Goal: Task Accomplishment & Management: Use online tool/utility

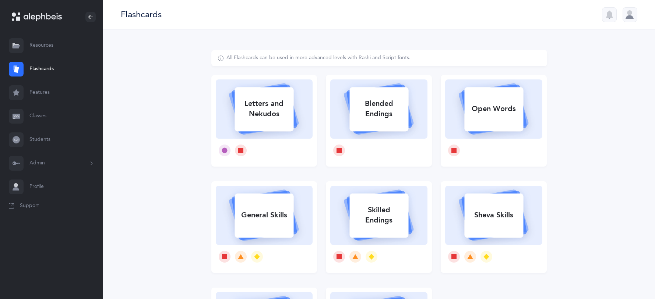
select select "27"
select select "single"
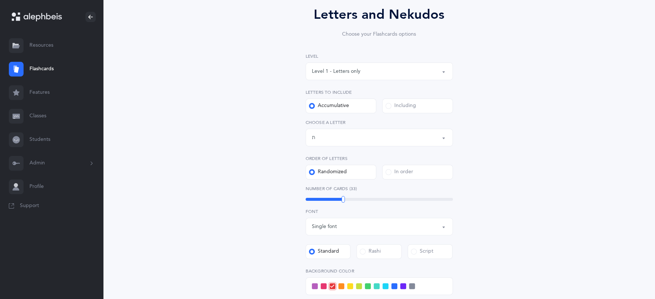
scroll to position [219, 0]
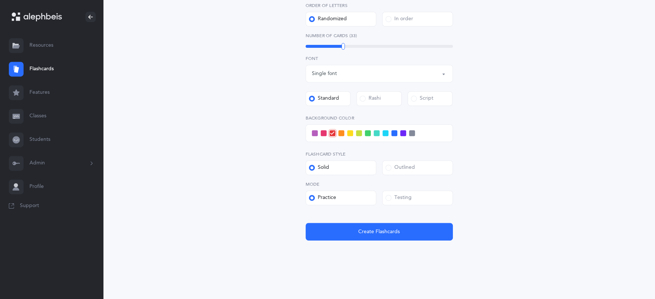
click at [388, 197] on span at bounding box center [388, 198] width 6 height 6
click at [0, 0] on input "Testing" at bounding box center [0, 0] width 0 height 0
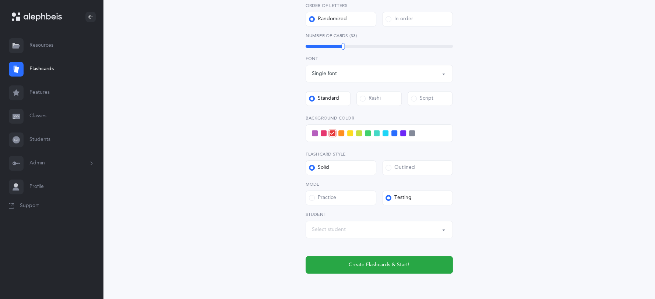
click at [343, 235] on div "Select student" at bounding box center [379, 229] width 135 height 13
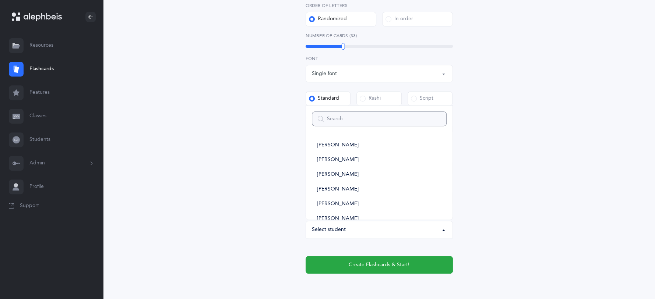
type input "z"
select select
type input "za"
select select
type input "za"
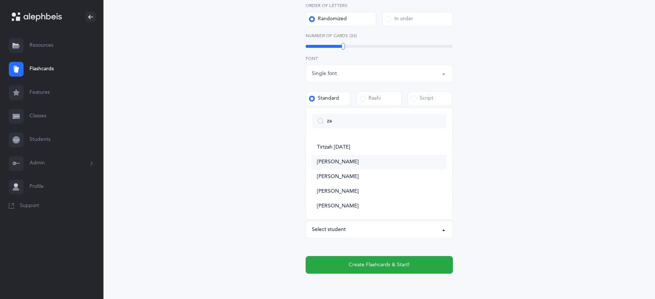
click at [352, 160] on span "[PERSON_NAME]" at bounding box center [338, 162] width 42 height 7
select select "14477"
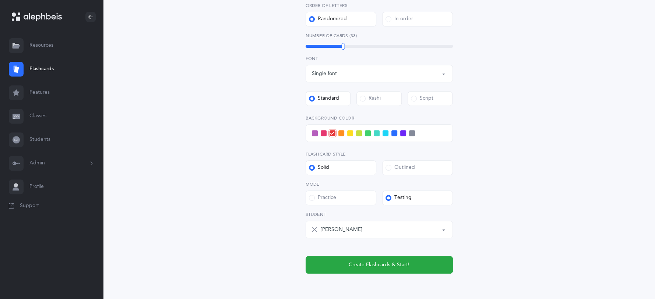
click at [391, 164] on div "Outlined" at bounding box center [399, 167] width 29 height 7
click at [0, 0] on input "Outlined" at bounding box center [0, 0] width 0 height 0
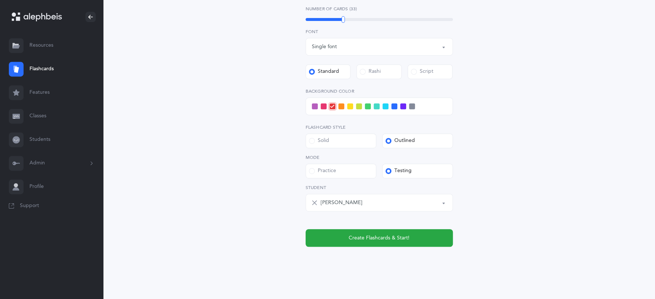
scroll to position [252, 0]
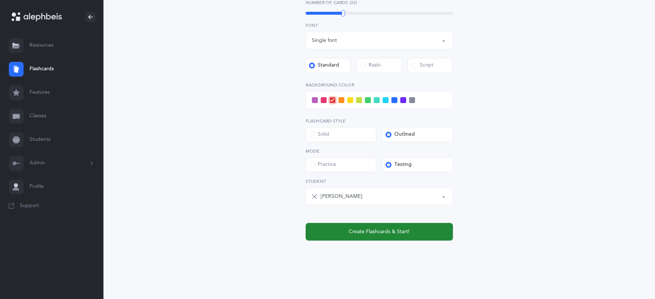
click at [392, 228] on span "Create Flashcards & Start!" at bounding box center [379, 232] width 61 height 8
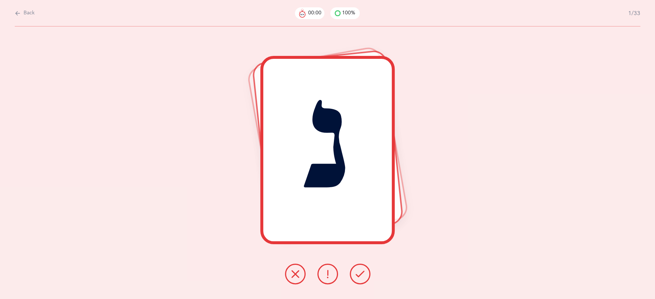
scroll to position [0, 0]
click at [363, 273] on icon at bounding box center [360, 274] width 9 height 9
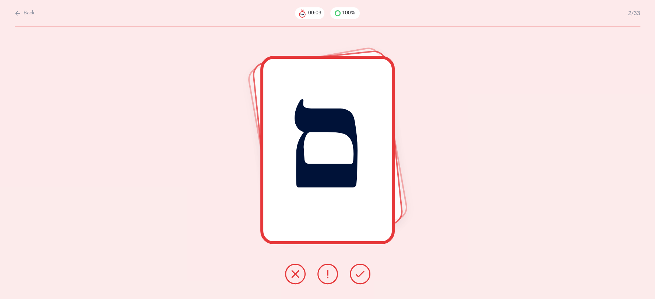
click at [363, 273] on icon at bounding box center [360, 274] width 9 height 9
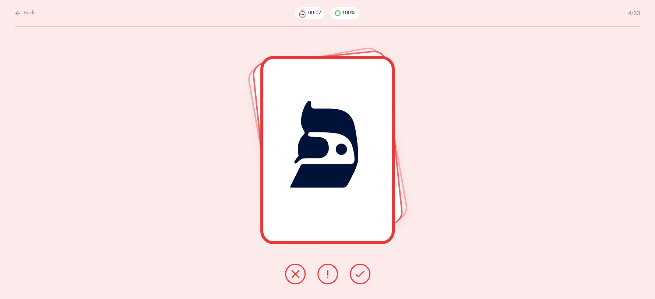
click at [363, 273] on icon at bounding box center [360, 274] width 9 height 9
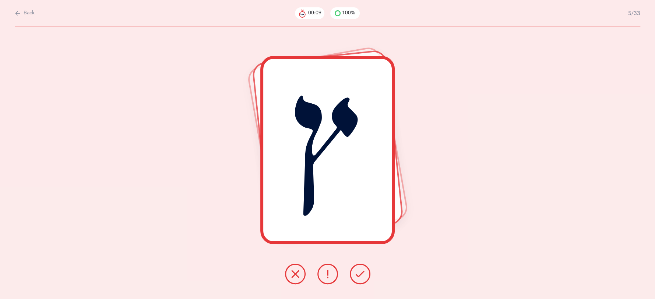
click at [363, 273] on icon at bounding box center [360, 274] width 9 height 9
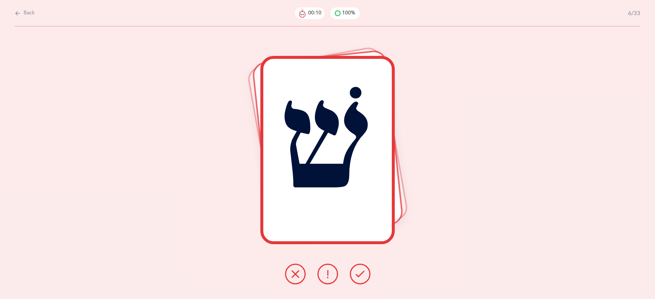
click at [363, 273] on icon at bounding box center [360, 274] width 9 height 9
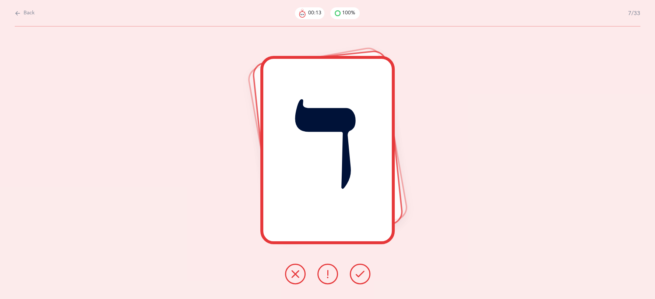
click at [363, 273] on icon at bounding box center [360, 274] width 9 height 9
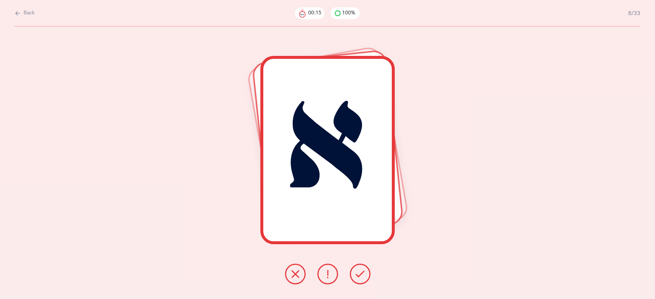
click at [363, 273] on icon at bounding box center [360, 274] width 9 height 9
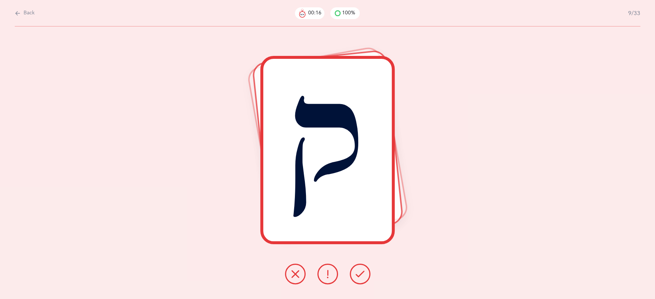
click at [363, 273] on icon at bounding box center [360, 274] width 9 height 9
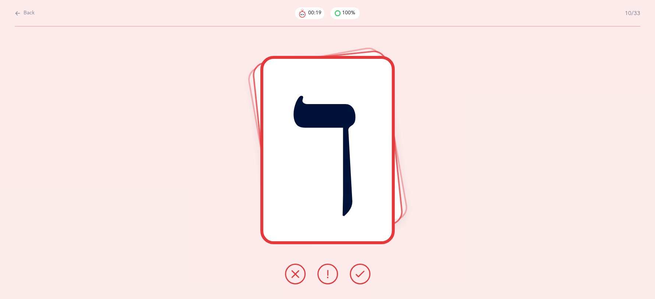
click at [363, 273] on icon at bounding box center [360, 274] width 9 height 9
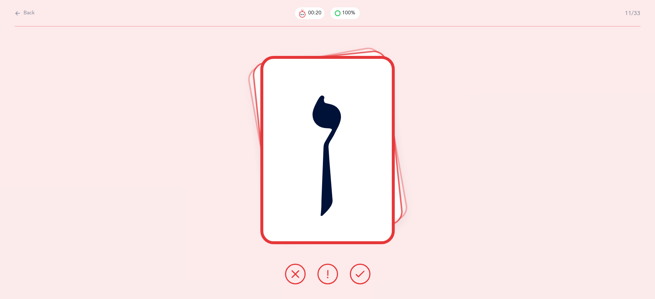
click at [363, 273] on icon at bounding box center [360, 274] width 9 height 9
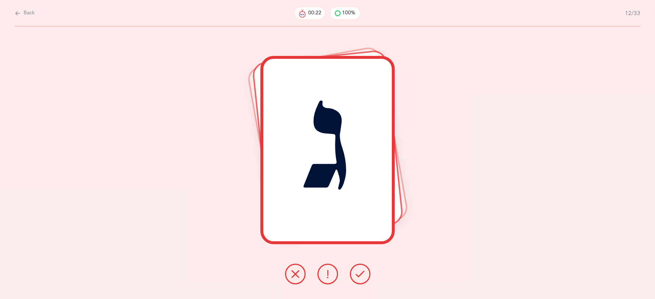
click at [363, 273] on icon at bounding box center [360, 274] width 9 height 9
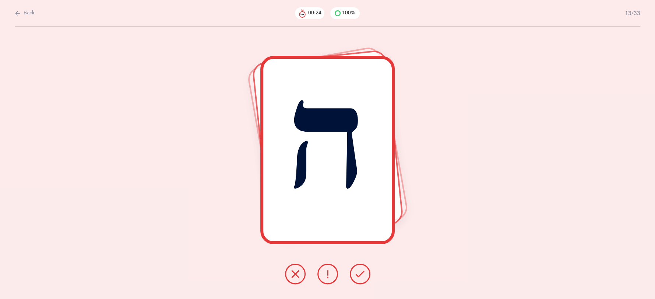
click at [363, 273] on icon at bounding box center [360, 274] width 9 height 9
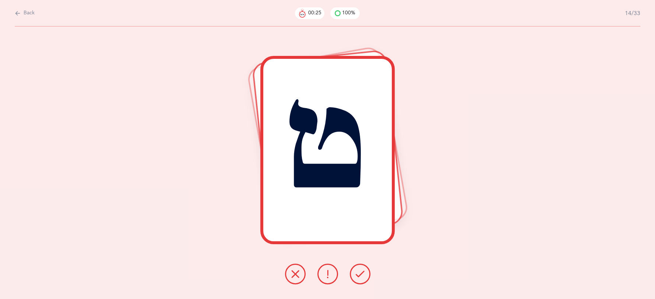
click at [363, 273] on icon at bounding box center [360, 274] width 9 height 9
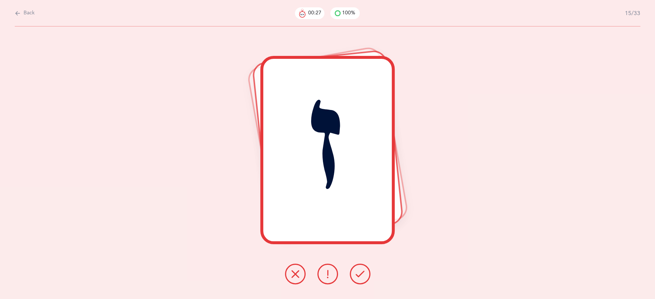
click at [363, 273] on icon at bounding box center [360, 274] width 9 height 9
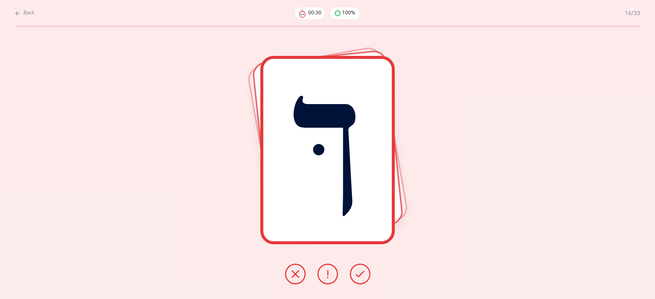
click at [331, 274] on icon at bounding box center [327, 274] width 9 height 9
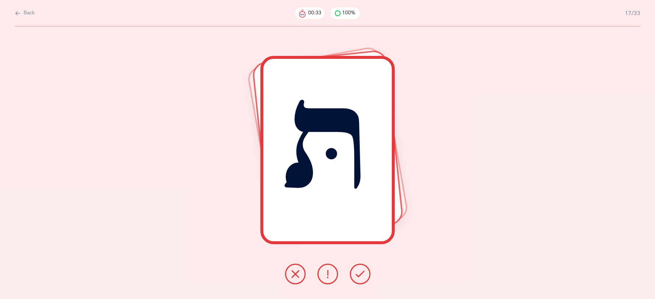
click at [360, 280] on button at bounding box center [360, 274] width 21 height 21
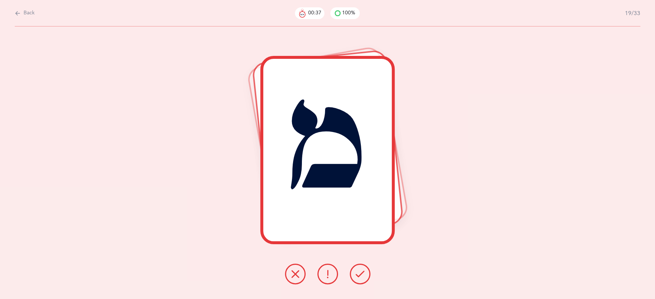
click at [360, 279] on button at bounding box center [360, 274] width 21 height 21
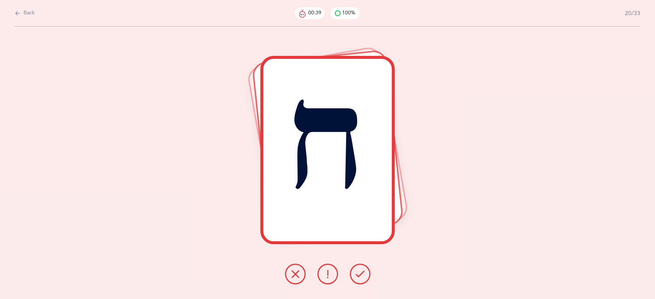
click at [360, 279] on button at bounding box center [360, 274] width 21 height 21
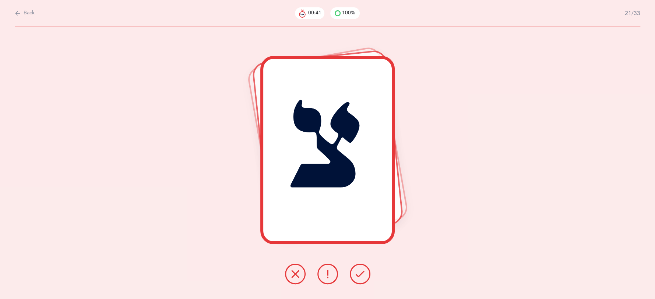
click at [360, 279] on button at bounding box center [360, 274] width 21 height 21
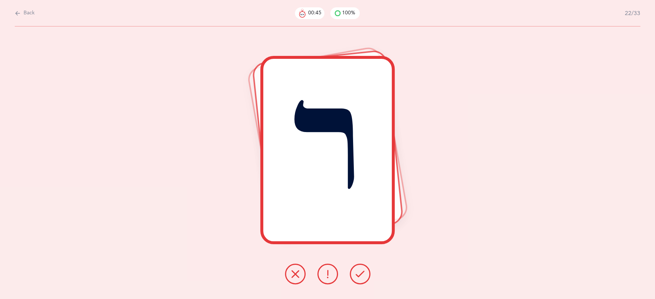
click at [356, 280] on button at bounding box center [360, 274] width 21 height 21
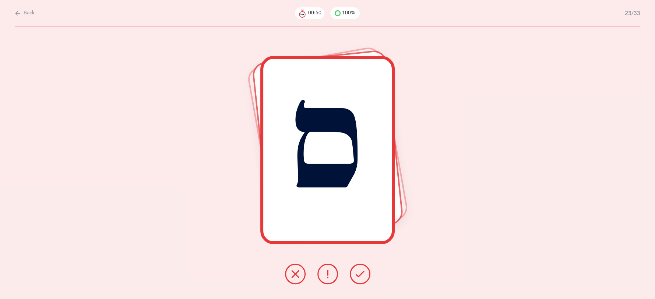
click at [299, 277] on icon at bounding box center [295, 274] width 9 height 9
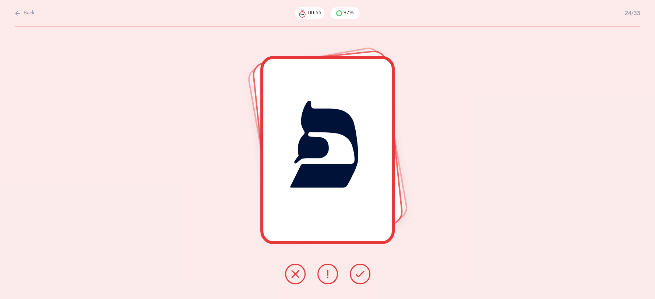
click at [289, 265] on div at bounding box center [327, 274] width 97 height 21
click at [297, 274] on icon at bounding box center [295, 274] width 9 height 9
click at [300, 277] on button at bounding box center [295, 274] width 21 height 21
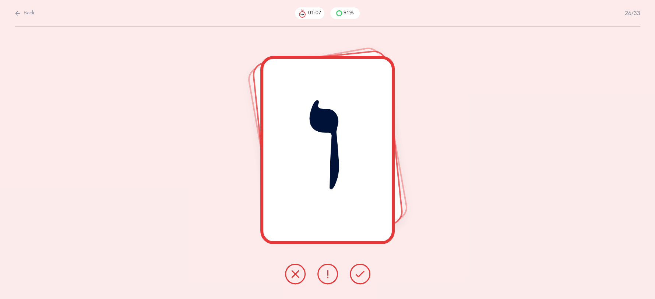
click at [354, 273] on button at bounding box center [360, 274] width 21 height 21
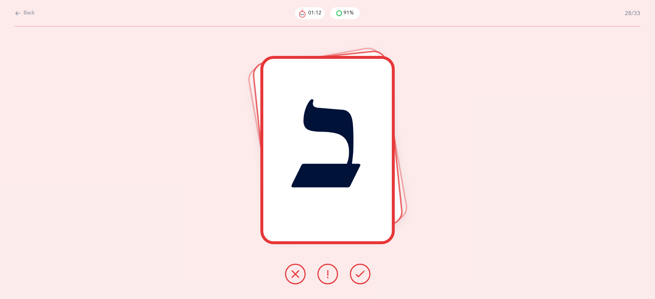
click at [327, 277] on icon at bounding box center [327, 274] width 9 height 9
click at [361, 275] on icon at bounding box center [360, 274] width 9 height 9
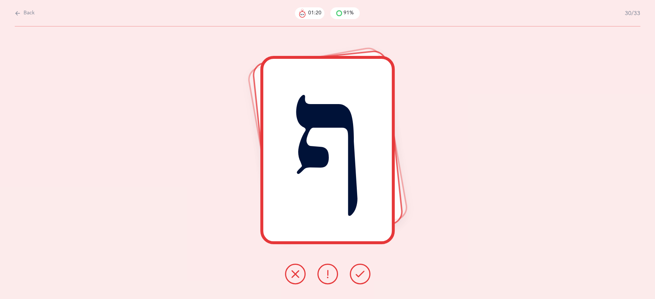
click at [297, 271] on icon at bounding box center [295, 274] width 9 height 9
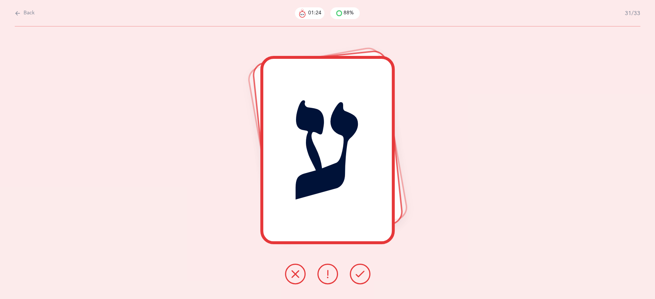
click at [354, 278] on button at bounding box center [360, 274] width 21 height 21
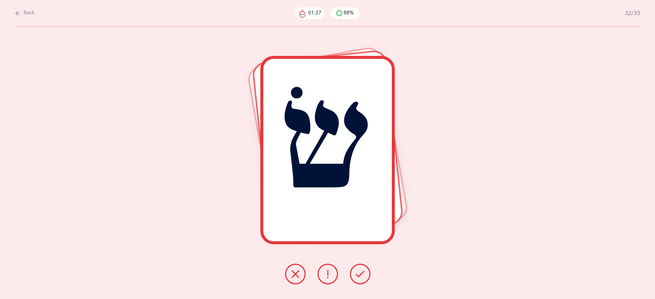
click at [356, 278] on icon at bounding box center [360, 274] width 9 height 9
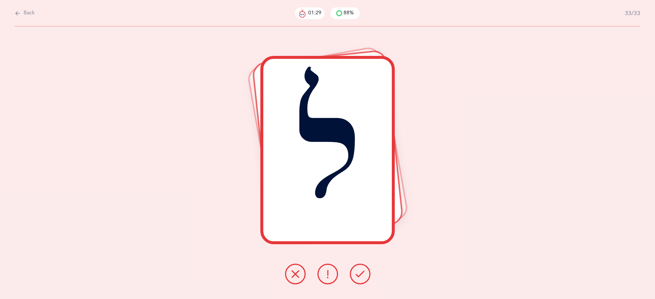
click at [356, 278] on icon at bounding box center [360, 274] width 9 height 9
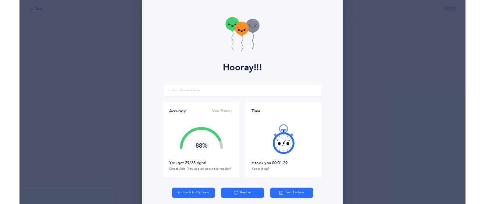
scroll to position [21, 0]
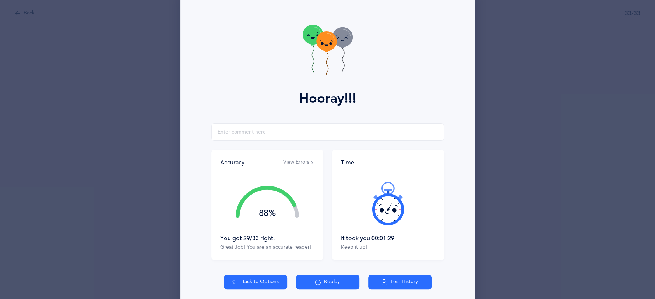
click at [329, 35] on icon at bounding box center [330, 37] width 7 height 7
click at [329, 35] on icon at bounding box center [326, 41] width 20 height 20
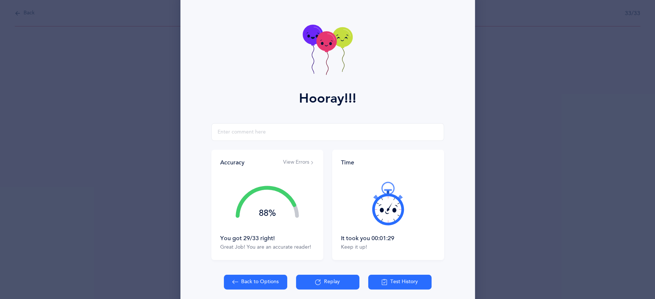
click at [329, 35] on icon at bounding box center [326, 41] width 20 height 20
click at [329, 35] on icon at bounding box center [330, 37] width 7 height 7
click at [325, 284] on button "Replay" at bounding box center [327, 282] width 63 height 15
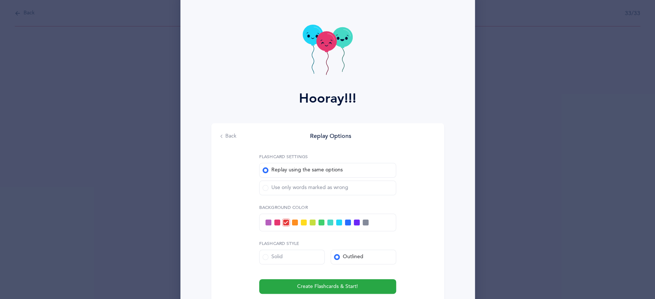
click at [226, 139] on button "Back" at bounding box center [228, 136] width 16 height 7
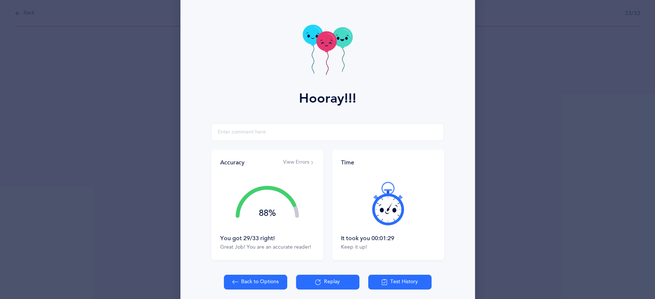
click at [300, 164] on button "View Errors" at bounding box center [298, 162] width 31 height 7
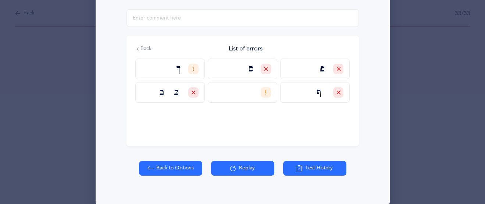
scroll to position [128, 0]
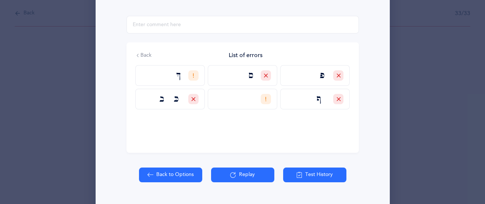
click at [254, 180] on button "Replay" at bounding box center [242, 174] width 63 height 15
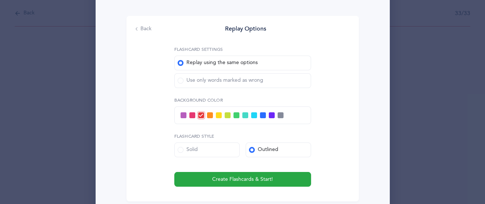
click at [181, 83] on span at bounding box center [181, 81] width 6 height 6
click at [0, 0] on input "Use only words marked as wrong" at bounding box center [0, 0] width 0 height 0
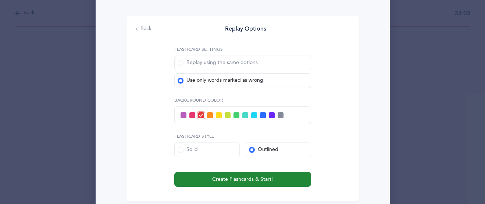
click at [243, 180] on span "Create Flashcards & Start!" at bounding box center [242, 180] width 61 height 8
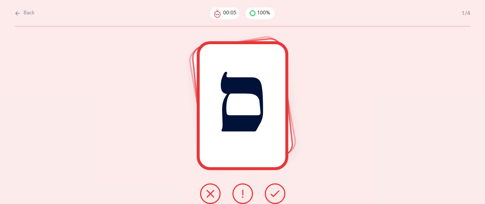
click at [210, 190] on icon at bounding box center [210, 193] width 9 height 9
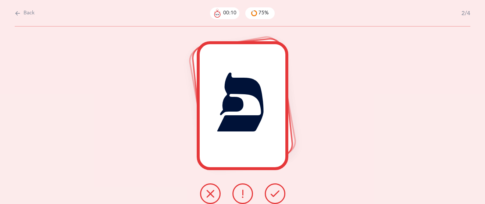
click at [270, 196] on button at bounding box center [275, 193] width 21 height 21
click at [273, 195] on icon at bounding box center [275, 193] width 9 height 9
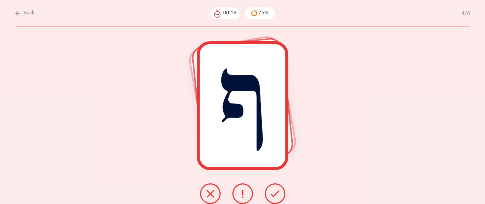
click at [275, 195] on icon at bounding box center [275, 193] width 9 height 9
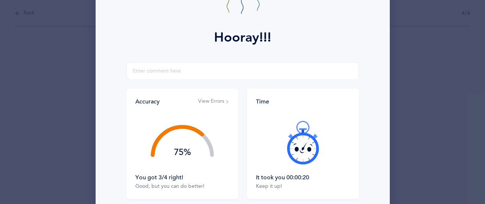
scroll to position [90, 0]
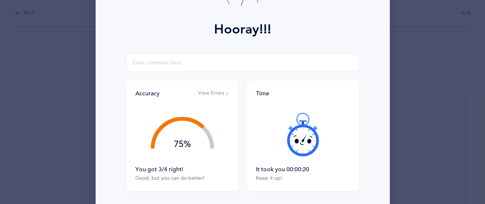
click at [215, 87] on div "Accuracy View Errors 75% You got 3/4 right! Good, but you can do better!" at bounding box center [183, 136] width 112 height 110
click at [213, 90] on button "View Errors" at bounding box center [213, 93] width 31 height 7
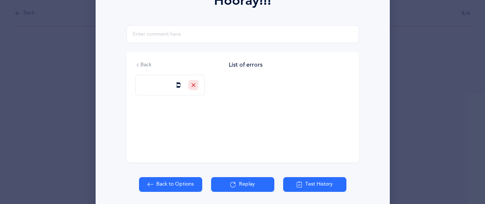
scroll to position [131, 0]
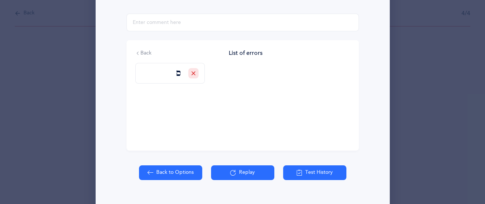
click at [227, 181] on div "Back to Options Replay Test History" at bounding box center [243, 187] width 286 height 44
click at [239, 173] on button "Replay" at bounding box center [242, 172] width 63 height 15
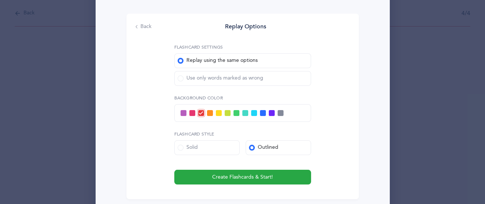
click at [183, 77] on span at bounding box center [181, 78] width 6 height 6
click at [0, 0] on input "Use only words marked as wrong" at bounding box center [0, 0] width 0 height 0
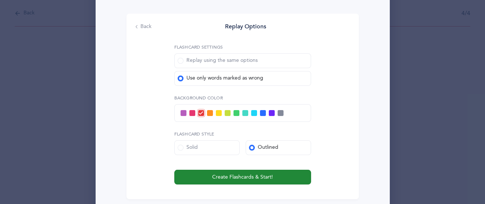
click at [240, 178] on span "Create Flashcards & Start!" at bounding box center [242, 177] width 61 height 8
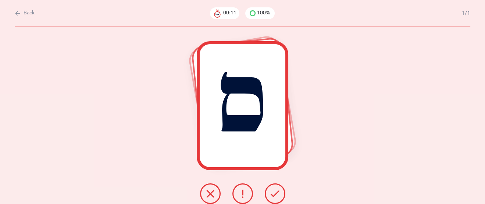
click at [247, 194] on icon at bounding box center [243, 193] width 9 height 9
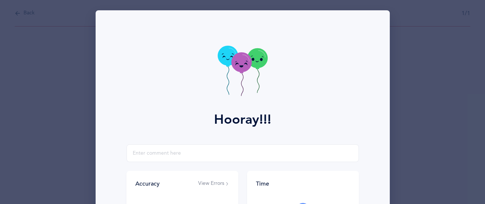
scroll to position [146, 0]
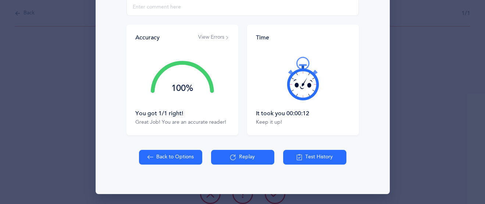
click at [152, 158] on icon at bounding box center [151, 157] width 6 height 8
select select "27"
select select "single"
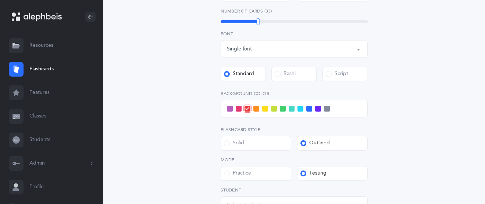
scroll to position [300, 0]
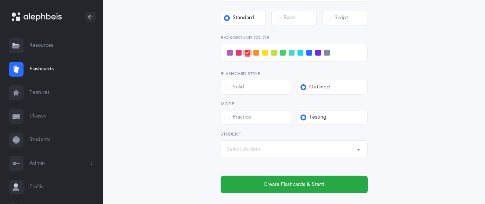
click at [358, 150] on button "Select student" at bounding box center [294, 149] width 147 height 18
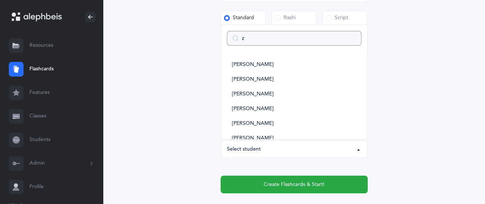
type input "za"
select select
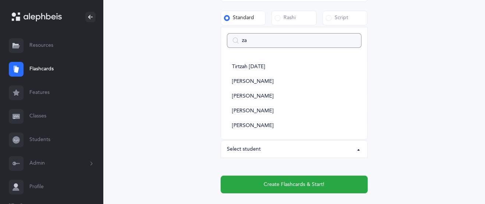
type input "zac"
select select
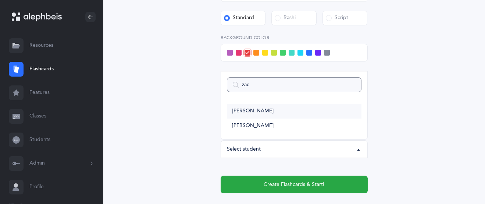
type input "zac"
click at [262, 112] on span "[PERSON_NAME]" at bounding box center [253, 111] width 42 height 7
select select "14477"
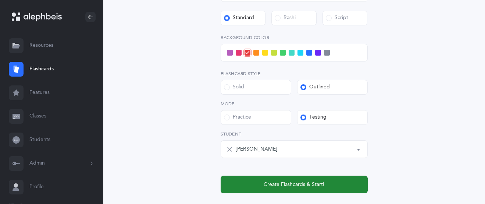
click at [290, 189] on button "Create Flashcards & Start!" at bounding box center [294, 185] width 147 height 18
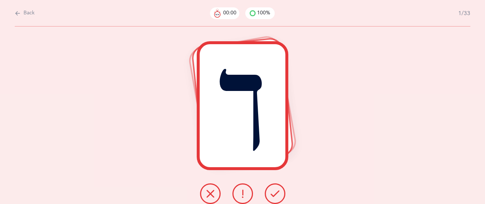
scroll to position [0, 0]
click at [280, 191] on button at bounding box center [275, 193] width 21 height 21
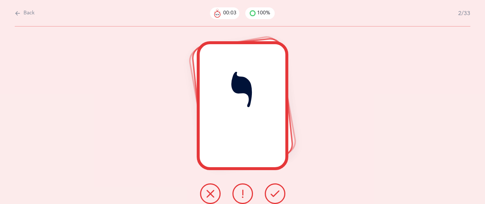
click at [280, 191] on button at bounding box center [275, 193] width 21 height 21
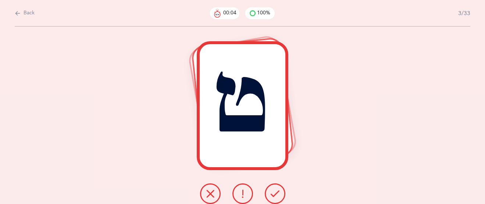
click at [280, 191] on button at bounding box center [275, 193] width 21 height 21
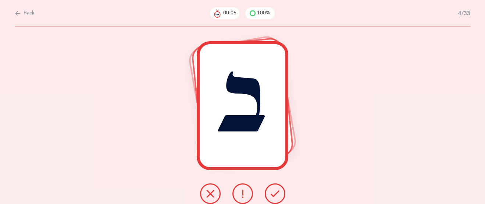
click at [280, 191] on button at bounding box center [275, 193] width 21 height 21
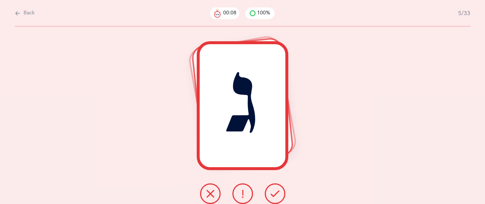
click at [280, 191] on button at bounding box center [275, 193] width 21 height 21
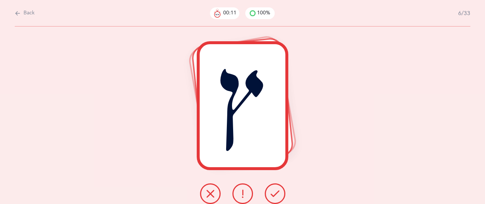
click at [279, 191] on button at bounding box center [275, 193] width 21 height 21
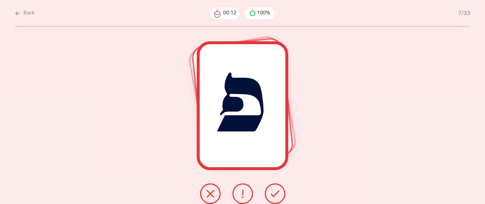
click at [279, 191] on icon at bounding box center [275, 193] width 9 height 9
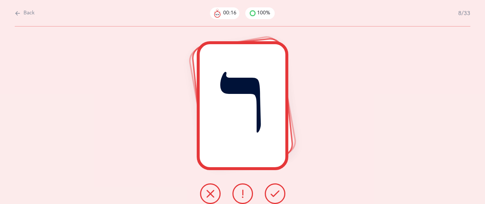
click at [279, 191] on icon at bounding box center [275, 193] width 9 height 9
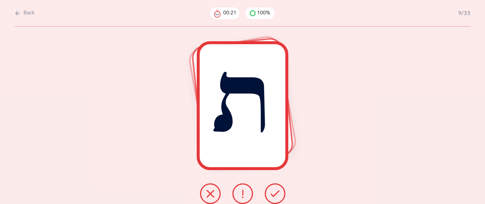
click at [213, 196] on icon at bounding box center [210, 193] width 9 height 9
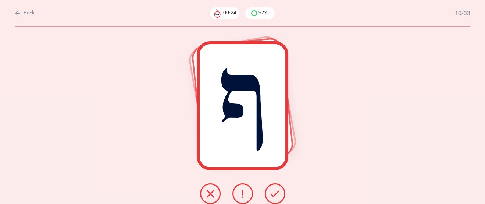
click at [279, 197] on icon at bounding box center [275, 193] width 9 height 9
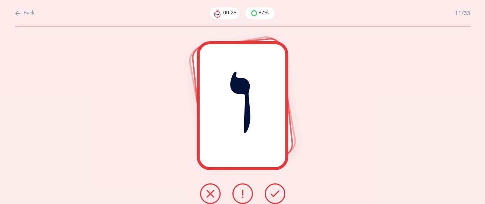
click at [279, 197] on icon at bounding box center [275, 193] width 9 height 9
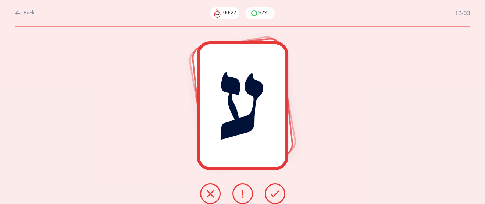
click at [279, 197] on icon at bounding box center [275, 193] width 9 height 9
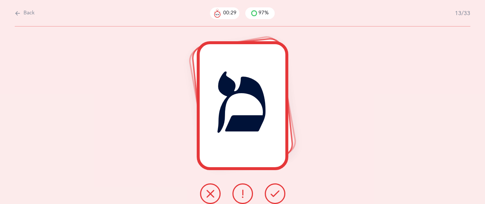
click at [279, 197] on icon at bounding box center [275, 193] width 9 height 9
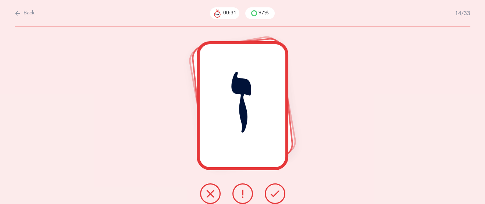
click at [279, 197] on icon at bounding box center [275, 193] width 9 height 9
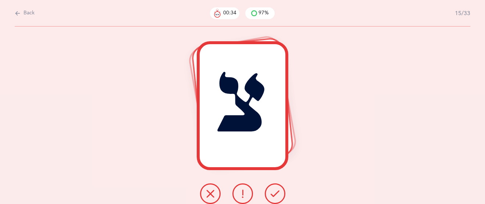
click at [278, 196] on icon at bounding box center [275, 193] width 9 height 9
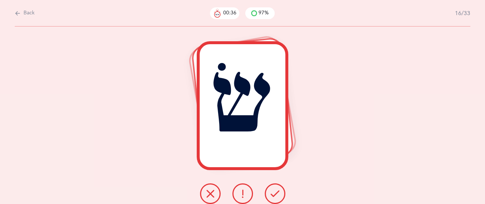
click at [278, 195] on icon at bounding box center [275, 193] width 9 height 9
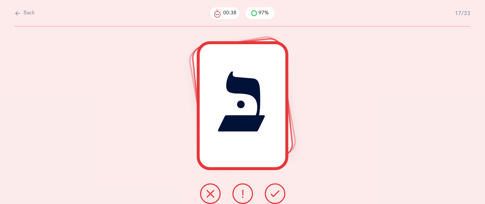
click at [280, 193] on button at bounding box center [275, 193] width 21 height 21
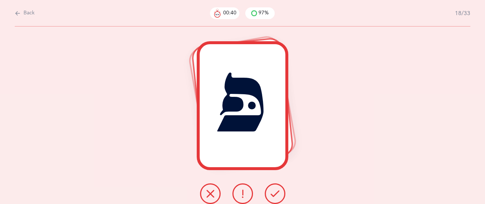
click at [281, 193] on button at bounding box center [275, 193] width 21 height 21
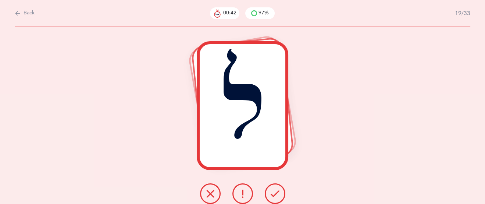
click at [282, 195] on button at bounding box center [275, 193] width 21 height 21
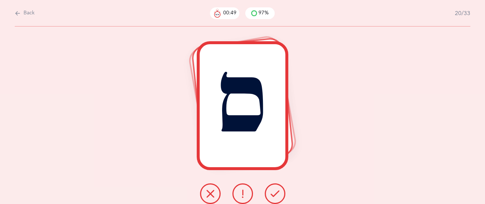
click at [210, 191] on icon at bounding box center [210, 193] width 9 height 9
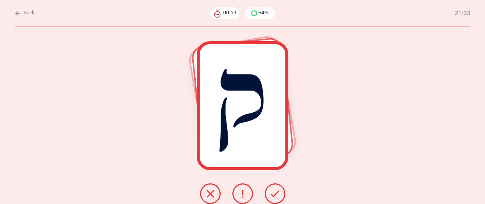
click at [272, 194] on icon at bounding box center [275, 193] width 9 height 9
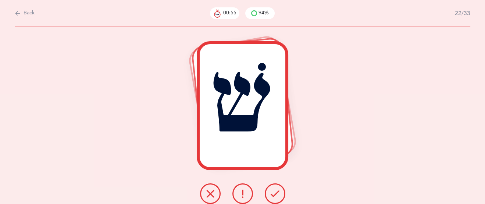
click at [273, 196] on icon at bounding box center [275, 193] width 9 height 9
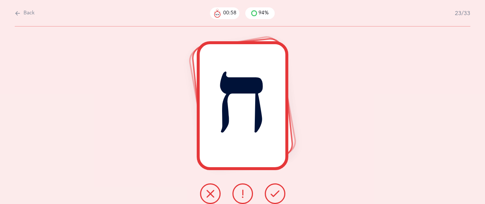
click at [268, 195] on button at bounding box center [275, 193] width 21 height 21
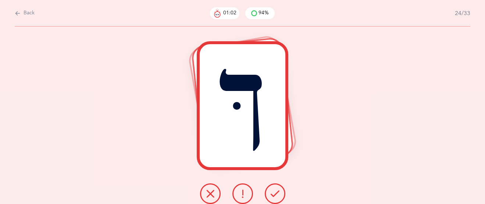
click at [273, 194] on icon at bounding box center [275, 193] width 9 height 9
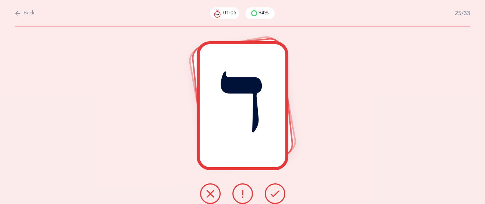
click at [273, 195] on icon at bounding box center [275, 193] width 9 height 9
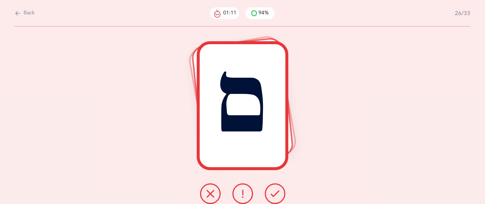
click at [260, 146] on div "ם" at bounding box center [243, 105] width 86 height 123
click at [276, 191] on icon at bounding box center [275, 193] width 9 height 9
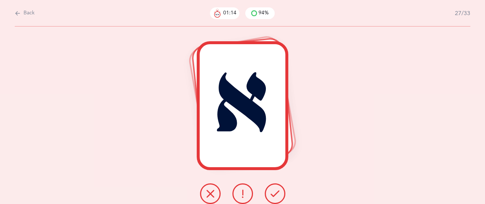
click at [276, 191] on icon at bounding box center [275, 193] width 9 height 9
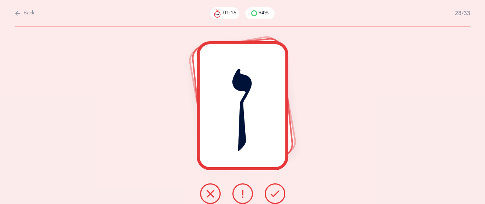
click at [276, 191] on icon at bounding box center [275, 193] width 9 height 9
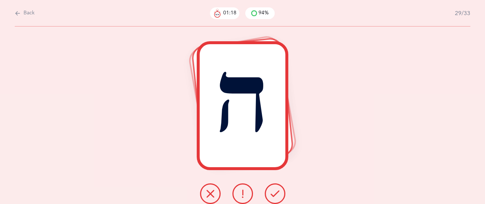
click at [277, 193] on icon at bounding box center [275, 193] width 9 height 9
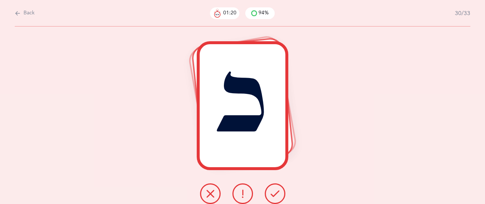
click at [277, 193] on icon at bounding box center [275, 193] width 9 height 9
click at [278, 193] on icon at bounding box center [275, 193] width 9 height 9
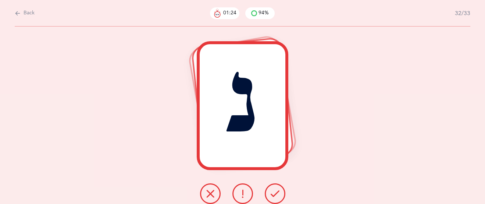
click at [278, 194] on icon at bounding box center [275, 193] width 9 height 9
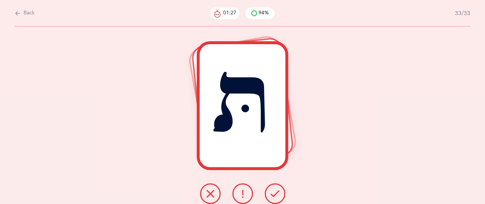
click at [204, 192] on button at bounding box center [210, 193] width 21 height 21
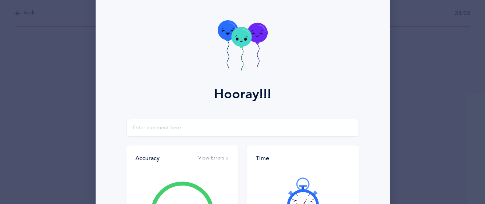
scroll to position [31, 0]
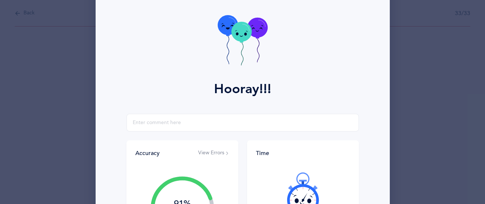
click at [206, 151] on button "View Errors" at bounding box center [213, 152] width 31 height 7
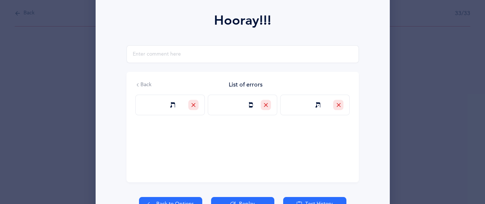
scroll to position [103, 0]
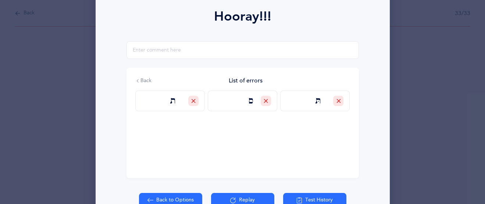
click at [244, 198] on button "Replay" at bounding box center [242, 200] width 63 height 15
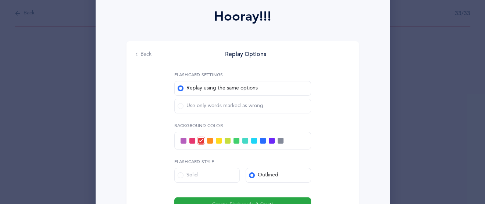
click at [183, 107] on span at bounding box center [181, 106] width 6 height 6
click at [0, 0] on input "Use only words marked as wrong" at bounding box center [0, 0] width 0 height 0
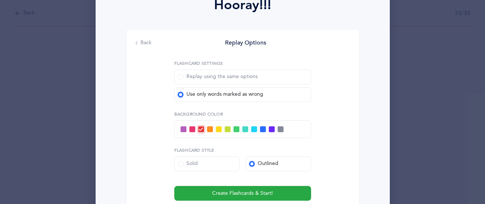
scroll to position [116, 0]
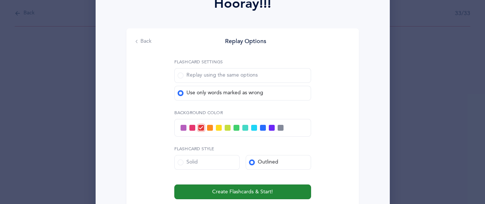
click at [262, 188] on span "Create Flashcards & Start!" at bounding box center [242, 192] width 61 height 8
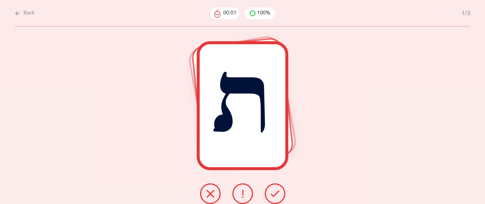
click at [268, 192] on button at bounding box center [275, 193] width 21 height 21
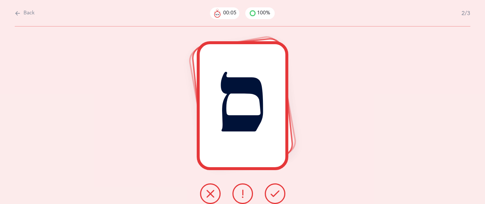
click at [268, 192] on button at bounding box center [275, 193] width 21 height 21
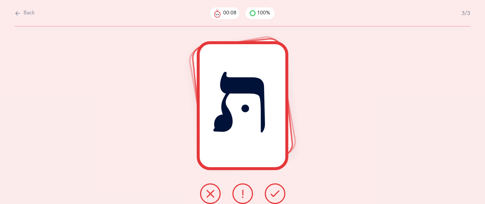
click at [269, 194] on button at bounding box center [275, 193] width 21 height 21
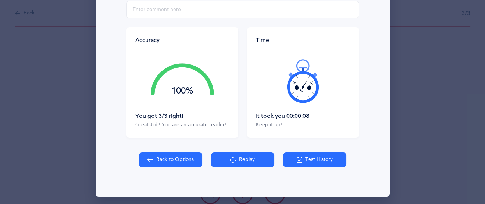
scroll to position [146, 0]
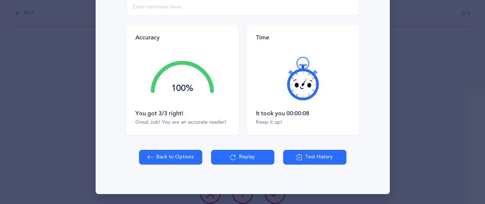
click at [161, 155] on button "Back to Options" at bounding box center [170, 157] width 63 height 15
select select "27"
select select "single"
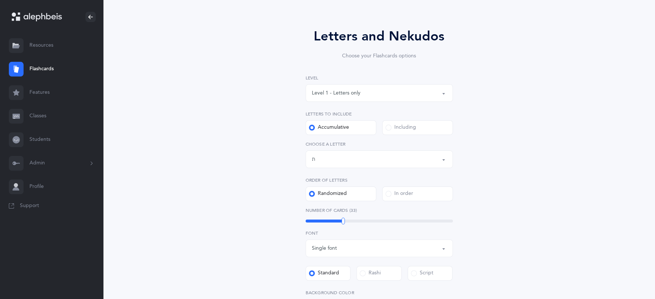
scroll to position [46, 0]
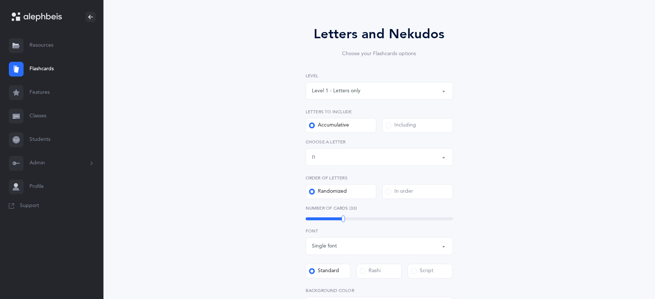
click at [445, 91] on button "Level 1 - Letters only" at bounding box center [378, 91] width 147 height 18
click at [566, 127] on div "Letters and Nekudos Choose your Flashcards options Level 1 - Letters only Level…" at bounding box center [379, 240] width 383 height 472
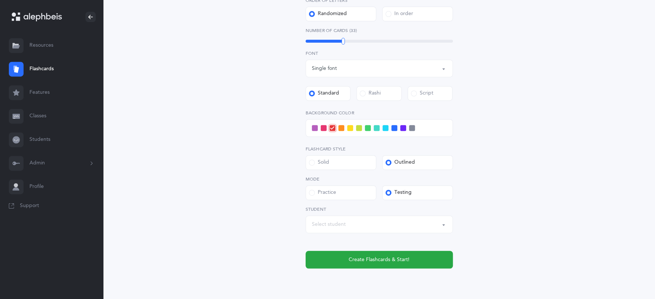
scroll to position [252, 0]
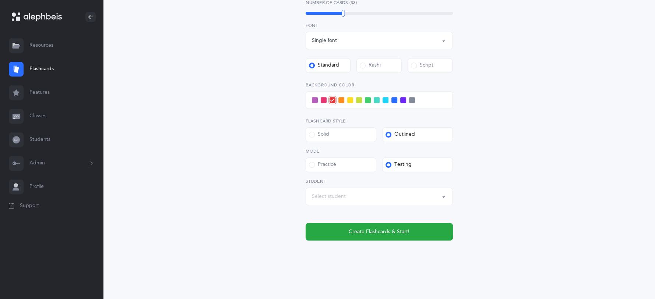
click at [445, 198] on button "Select student" at bounding box center [378, 197] width 147 height 18
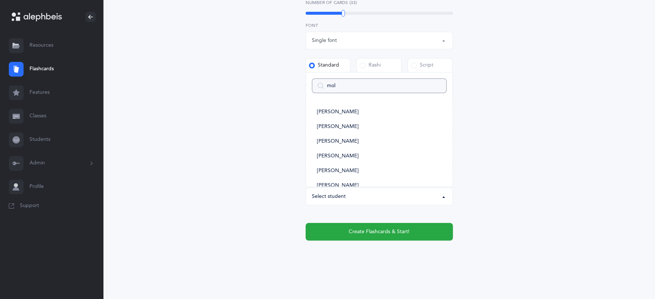
type input "[PERSON_NAME]"
select select
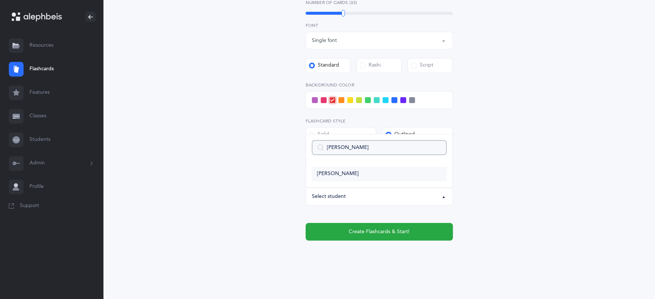
type input "[PERSON_NAME]"
click at [354, 180] on link "[PERSON_NAME]" at bounding box center [379, 174] width 135 height 15
select select "2943"
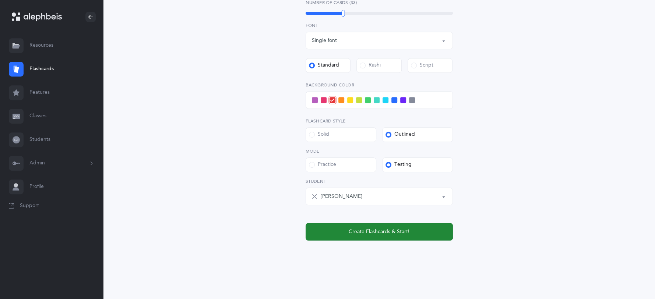
click at [388, 233] on span "Create Flashcards & Start!" at bounding box center [379, 232] width 61 height 8
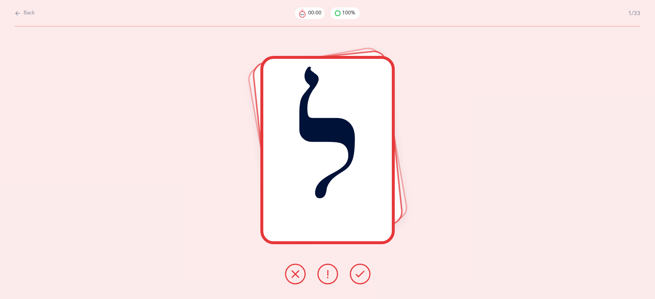
scroll to position [0, 0]
click at [366, 272] on button at bounding box center [360, 274] width 21 height 21
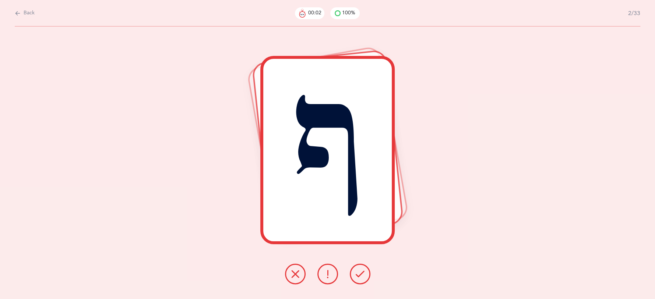
click at [366, 272] on button at bounding box center [360, 274] width 21 height 21
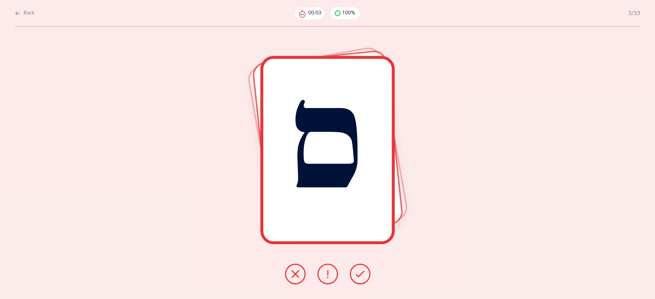
click at [366, 272] on button at bounding box center [360, 274] width 21 height 21
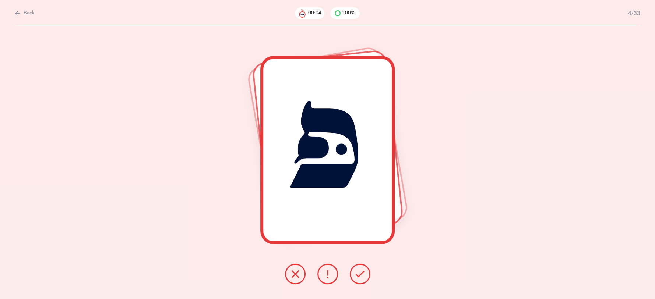
click at [366, 272] on button at bounding box center [360, 274] width 21 height 21
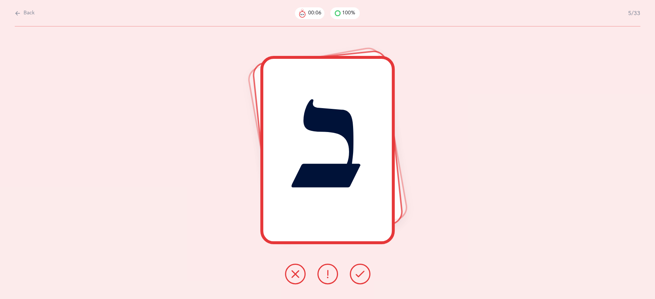
click at [366, 272] on button at bounding box center [360, 274] width 21 height 21
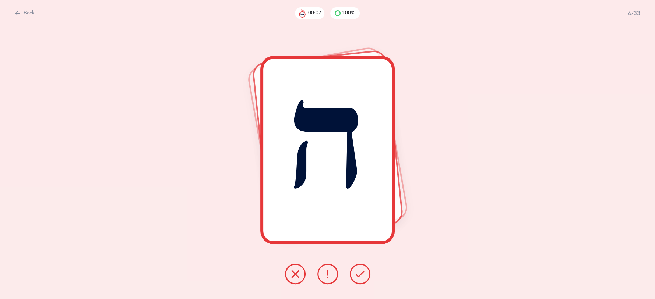
click at [366, 272] on button at bounding box center [360, 274] width 21 height 21
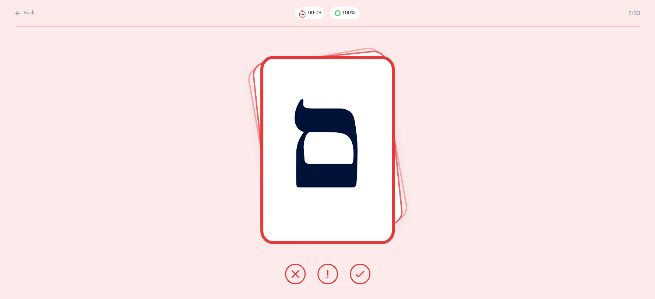
click at [366, 272] on button at bounding box center [360, 274] width 21 height 21
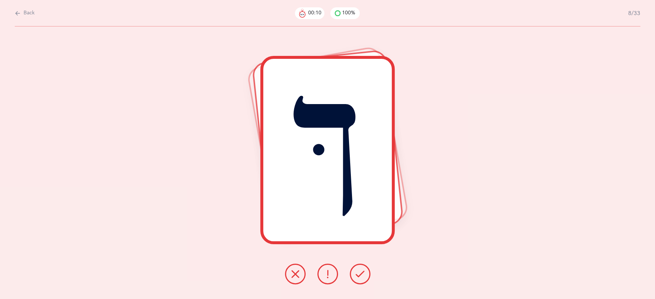
click at [366, 272] on button at bounding box center [360, 274] width 21 height 21
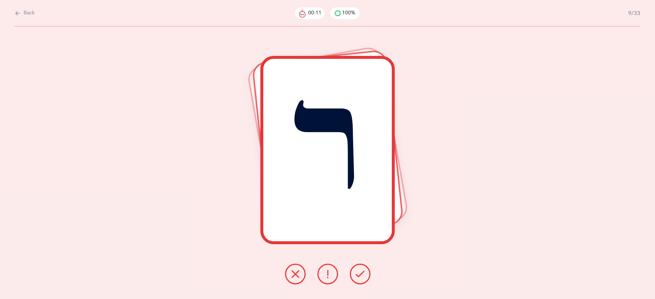
click at [366, 272] on button at bounding box center [360, 274] width 21 height 21
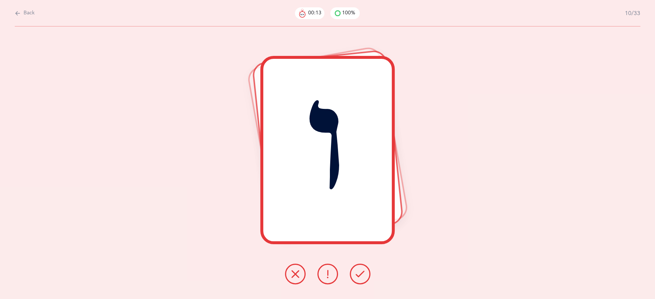
click at [366, 272] on button at bounding box center [360, 274] width 21 height 21
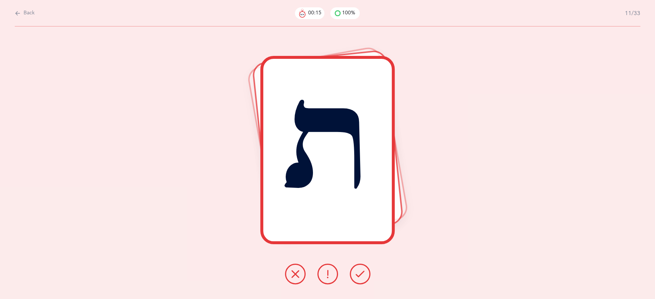
click at [332, 279] on button at bounding box center [327, 274] width 21 height 21
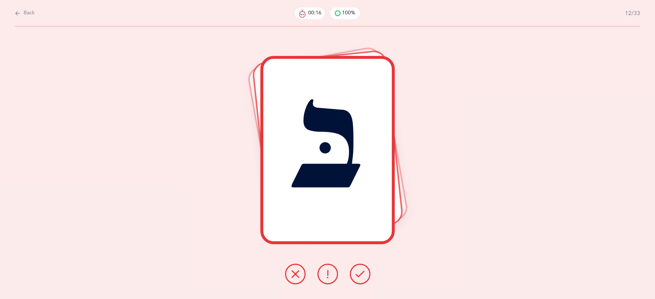
click at [359, 275] on icon at bounding box center [360, 274] width 9 height 9
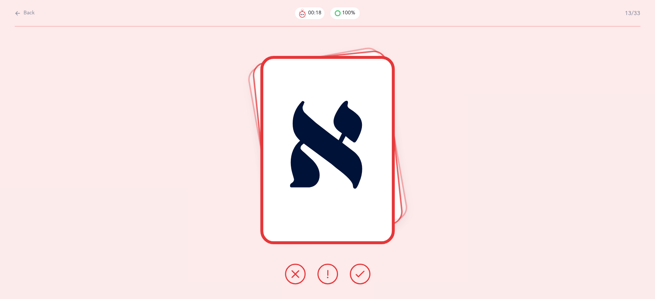
click at [359, 275] on icon at bounding box center [360, 274] width 9 height 9
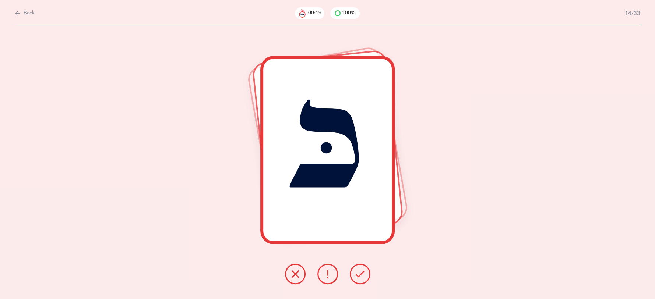
click at [361, 273] on icon at bounding box center [360, 274] width 9 height 9
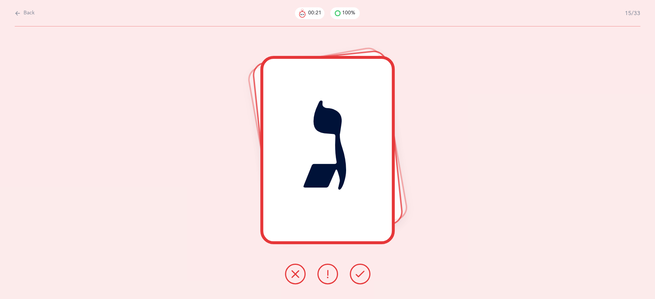
click at [361, 273] on icon at bounding box center [360, 274] width 9 height 9
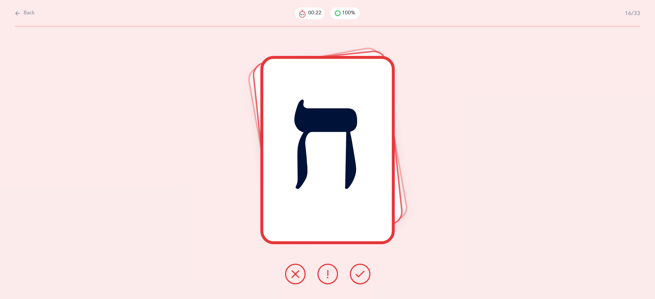
click at [361, 273] on icon at bounding box center [360, 274] width 9 height 9
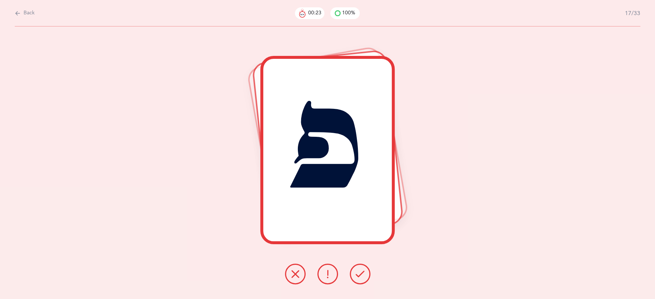
click at [361, 273] on icon at bounding box center [360, 274] width 9 height 9
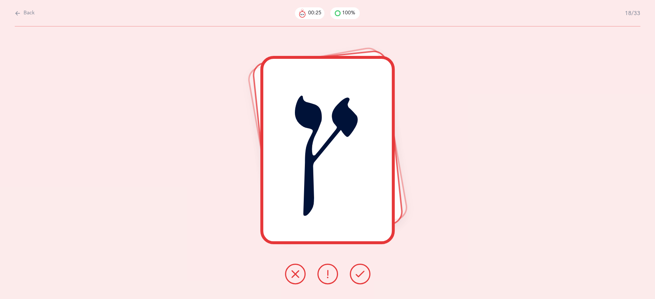
click at [363, 272] on icon at bounding box center [360, 274] width 9 height 9
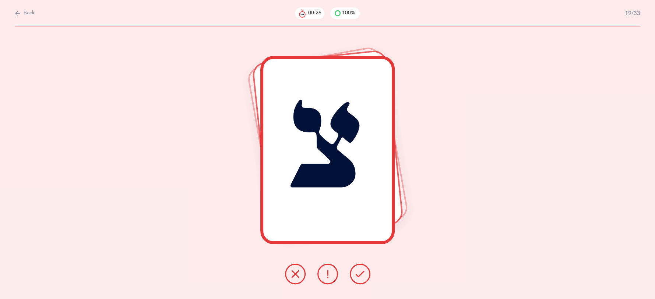
click at [363, 272] on icon at bounding box center [360, 274] width 9 height 9
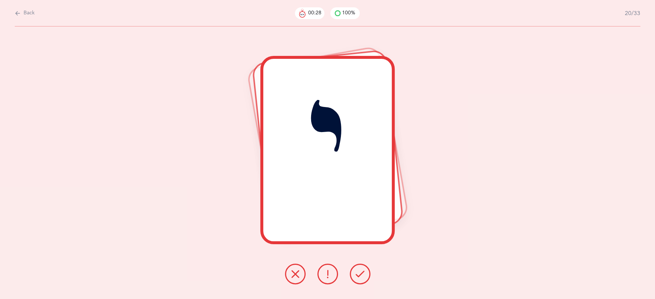
click at [363, 272] on icon at bounding box center [360, 274] width 9 height 9
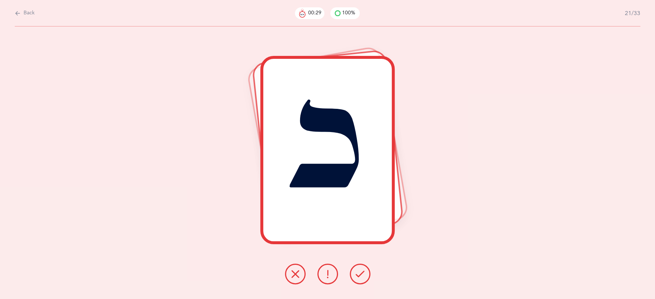
click at [363, 272] on icon at bounding box center [360, 274] width 9 height 9
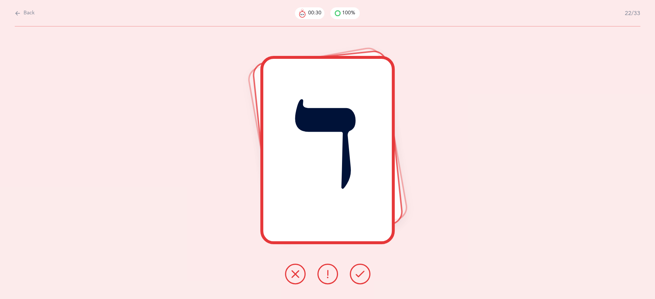
click at [363, 272] on icon at bounding box center [360, 274] width 9 height 9
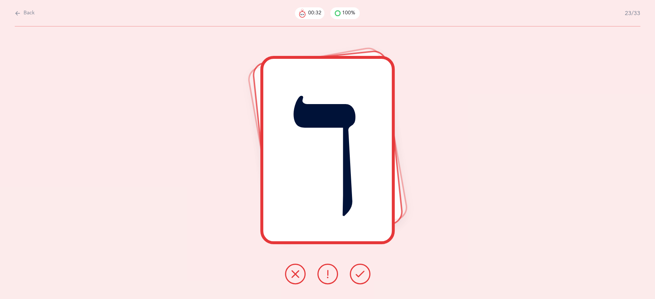
click at [363, 272] on icon at bounding box center [360, 274] width 9 height 9
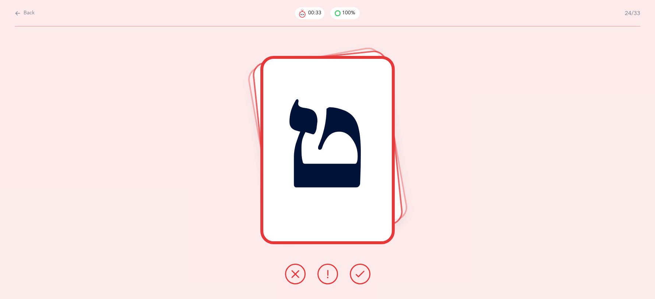
click at [363, 272] on icon at bounding box center [360, 274] width 9 height 9
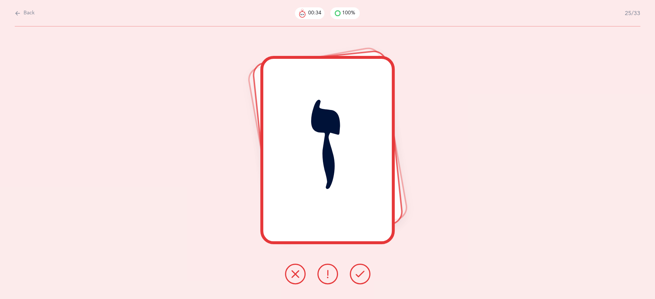
click at [363, 272] on icon at bounding box center [360, 274] width 9 height 9
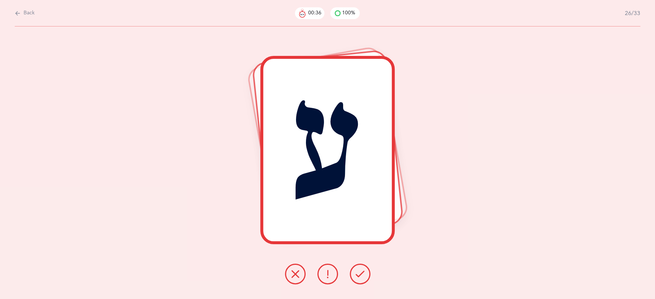
click at [363, 272] on icon at bounding box center [360, 274] width 9 height 9
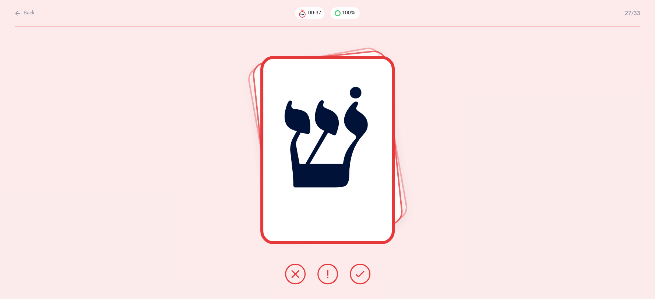
click at [363, 272] on icon at bounding box center [360, 274] width 9 height 9
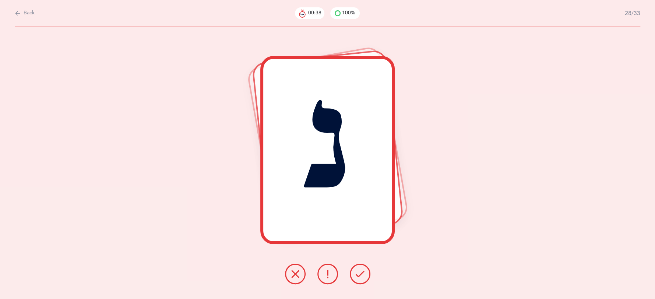
click at [363, 272] on icon at bounding box center [360, 274] width 9 height 9
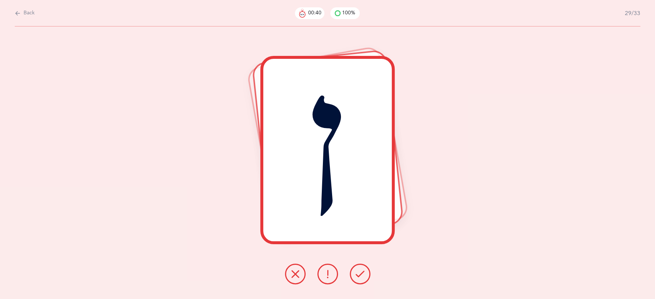
click at [363, 272] on icon at bounding box center [360, 274] width 9 height 9
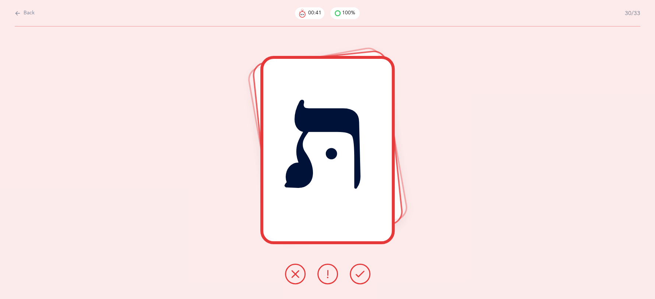
click at [363, 272] on icon at bounding box center [360, 274] width 9 height 9
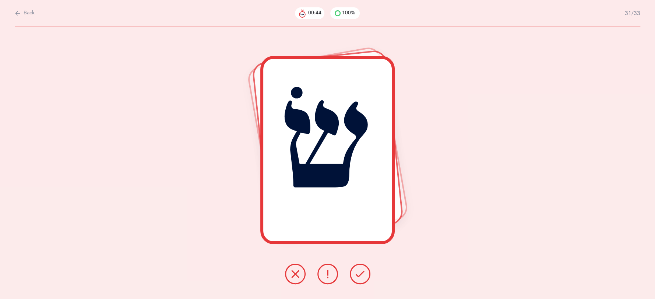
click at [363, 272] on icon at bounding box center [360, 274] width 9 height 9
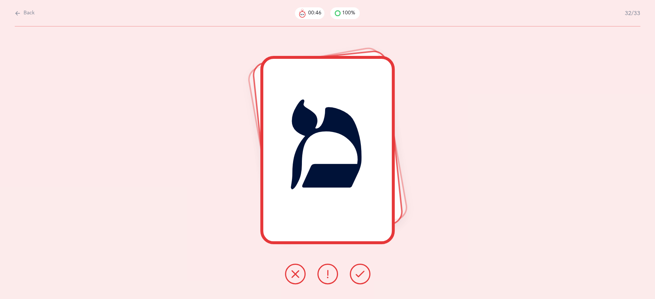
click at [364, 271] on button at bounding box center [360, 274] width 21 height 21
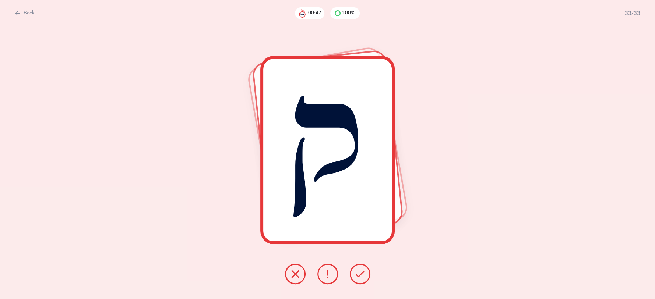
click at [364, 271] on button at bounding box center [360, 274] width 21 height 21
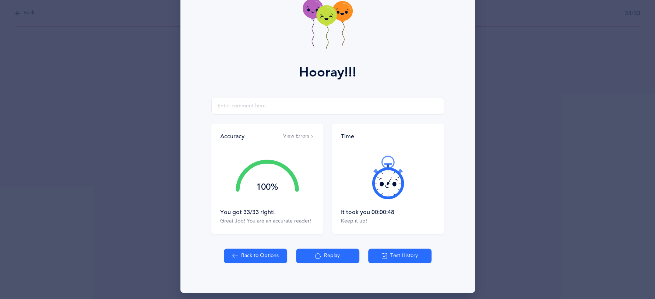
scroll to position [51, 0]
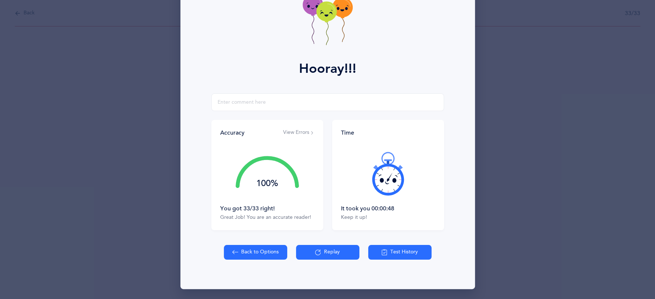
click at [258, 253] on button "Back to Options" at bounding box center [255, 252] width 63 height 15
select select "27"
select select "single"
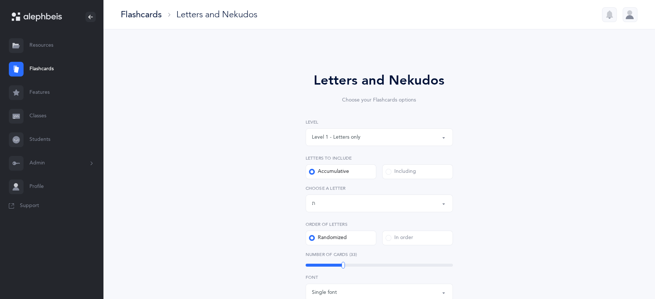
click at [444, 142] on div "Level 1 - Letters only" at bounding box center [379, 137] width 135 height 13
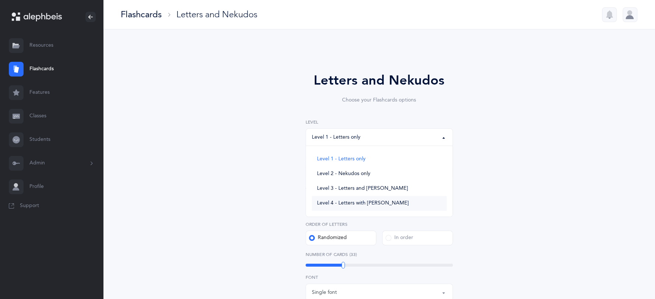
click at [392, 205] on link "Level 4 - Letters with [PERSON_NAME]" at bounding box center [379, 203] width 135 height 15
select select "4"
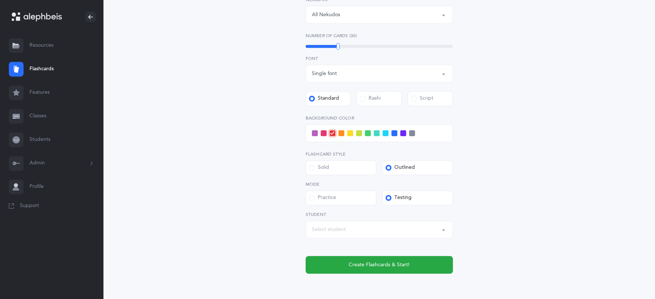
scroll to position [260, 0]
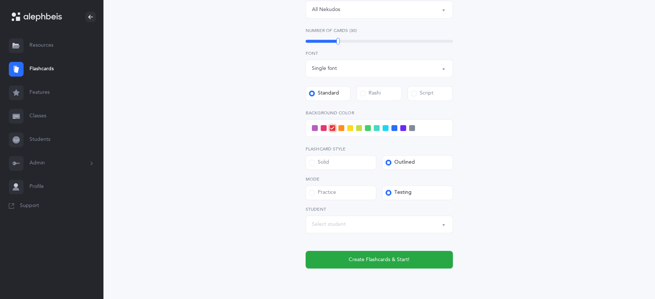
click at [441, 227] on button "Select student" at bounding box center [378, 225] width 147 height 18
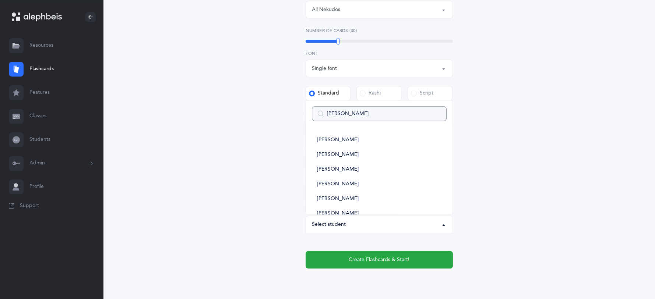
type input "molli"
select select
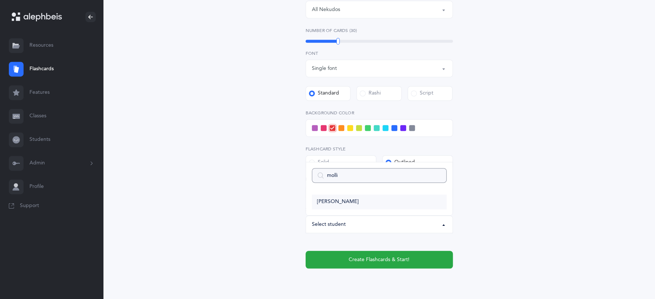
type input "molli"
click at [360, 200] on link "[PERSON_NAME]" at bounding box center [379, 202] width 135 height 15
select select "2943"
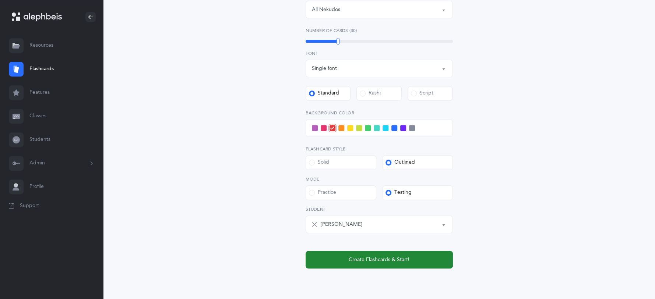
click at [378, 262] on span "Create Flashcards & Start!" at bounding box center [379, 260] width 61 height 8
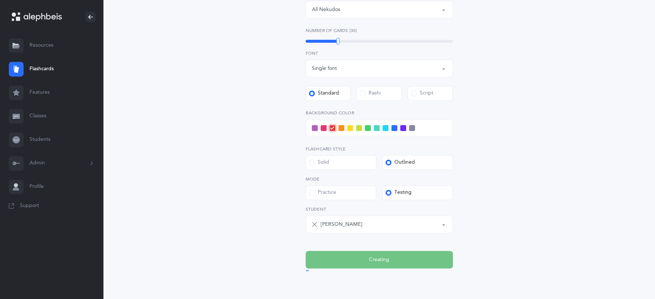
scroll to position [0, 0]
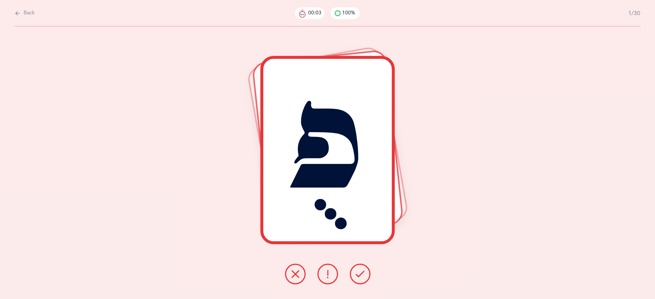
click at [333, 278] on button at bounding box center [327, 274] width 21 height 21
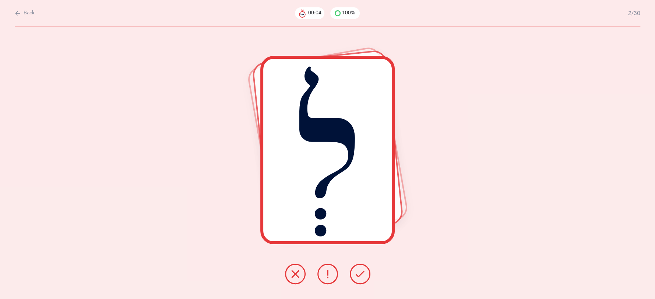
click at [361, 277] on icon at bounding box center [360, 274] width 9 height 9
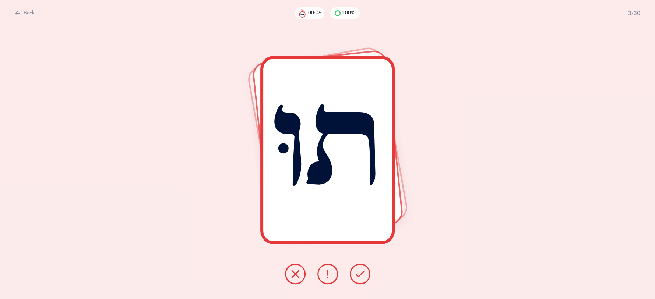
click at [361, 277] on icon at bounding box center [360, 274] width 9 height 9
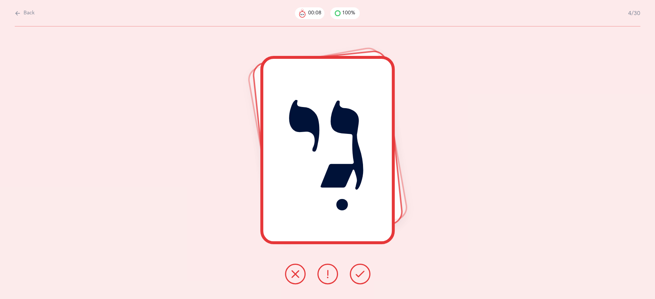
click at [361, 277] on icon at bounding box center [360, 274] width 9 height 9
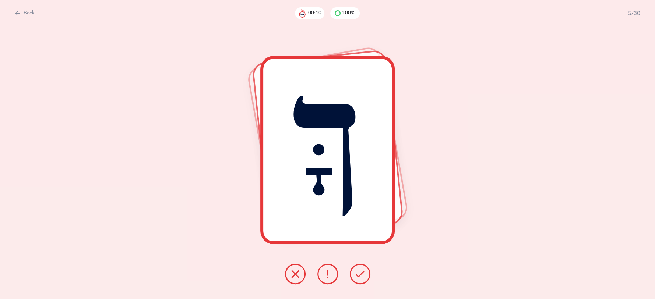
click at [361, 277] on icon at bounding box center [360, 274] width 9 height 9
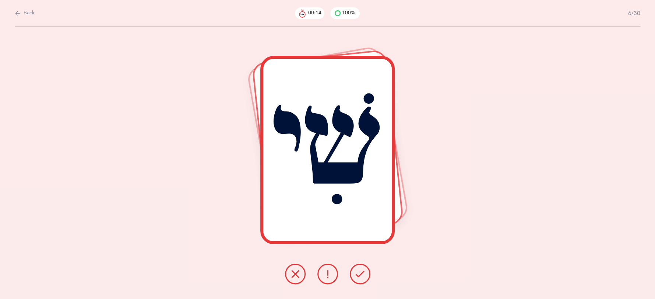
click at [319, 276] on button at bounding box center [327, 274] width 21 height 21
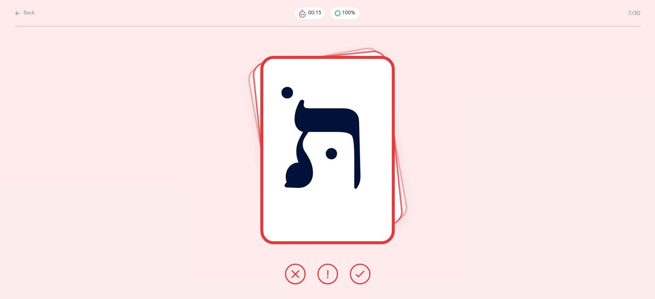
click at [364, 278] on button at bounding box center [360, 274] width 21 height 21
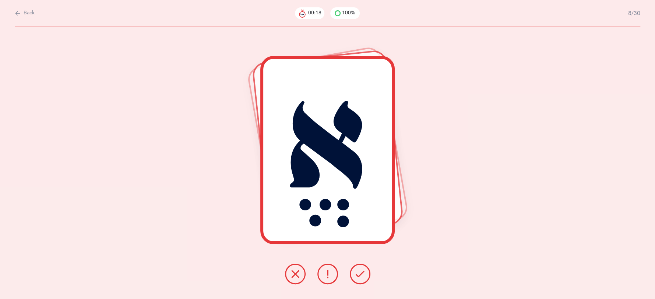
click at [363, 278] on icon at bounding box center [360, 274] width 9 height 9
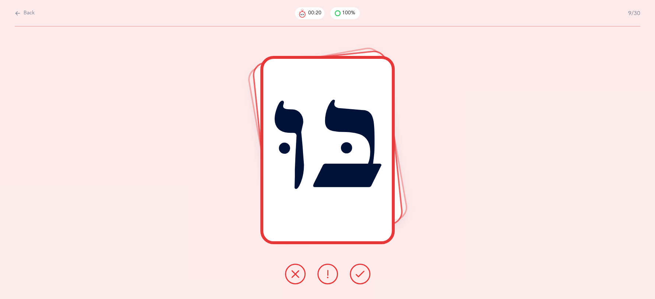
click at [363, 278] on icon at bounding box center [360, 274] width 9 height 9
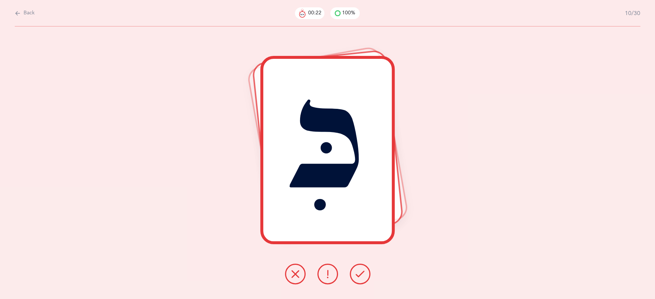
click at [363, 278] on icon at bounding box center [360, 274] width 9 height 9
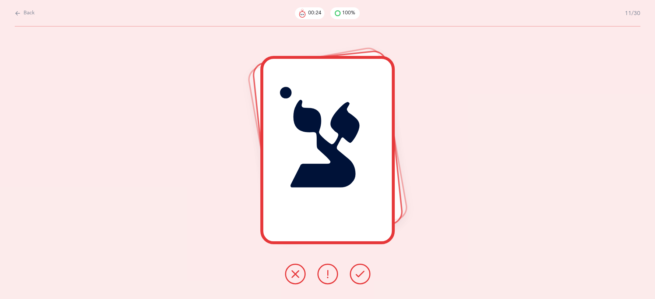
click at [363, 278] on icon at bounding box center [360, 274] width 9 height 9
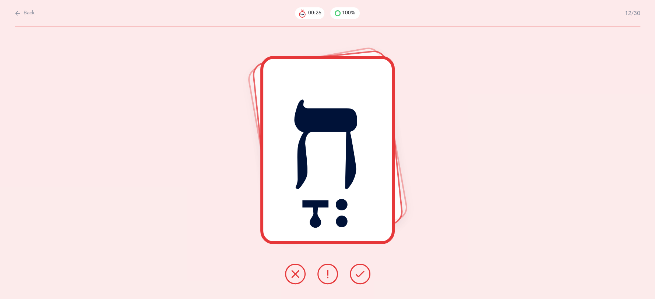
click at [363, 278] on icon at bounding box center [360, 274] width 9 height 9
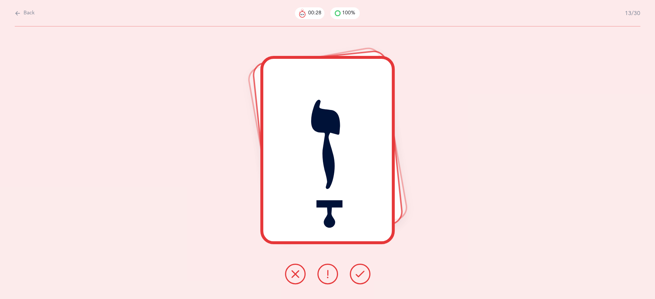
click at [363, 278] on icon at bounding box center [360, 274] width 9 height 9
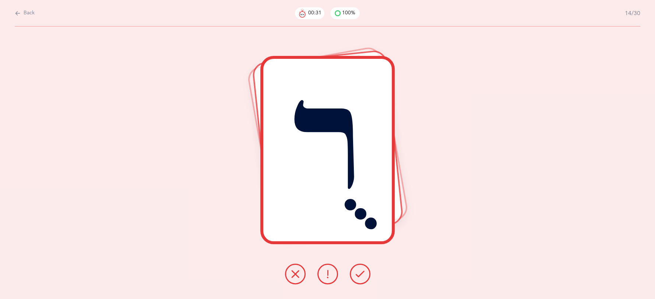
click at [363, 278] on icon at bounding box center [360, 274] width 9 height 9
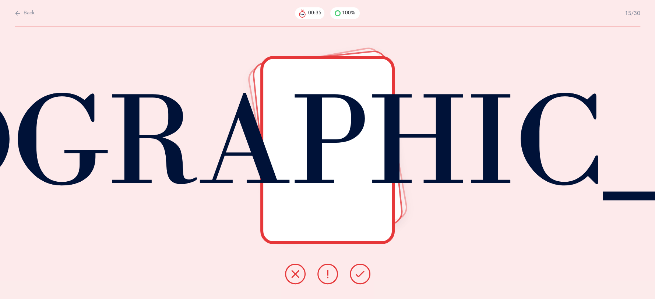
click at [299, 274] on icon at bounding box center [295, 274] width 9 height 9
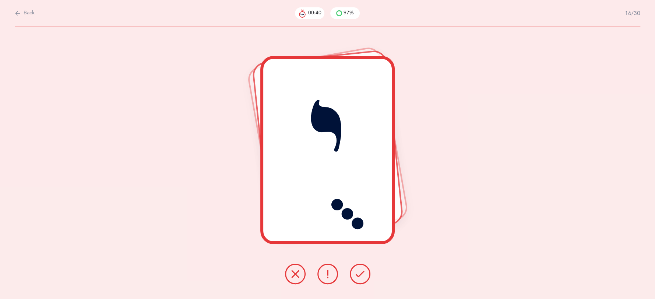
click at [359, 277] on icon at bounding box center [360, 274] width 9 height 9
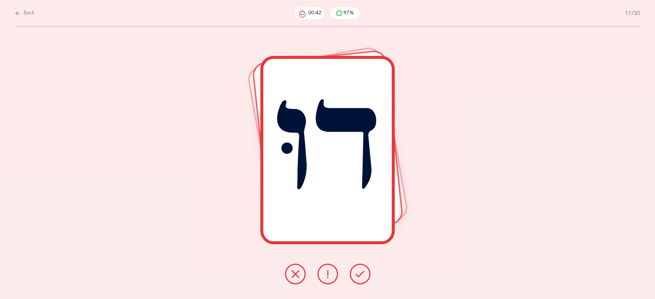
click at [359, 277] on icon at bounding box center [360, 274] width 9 height 9
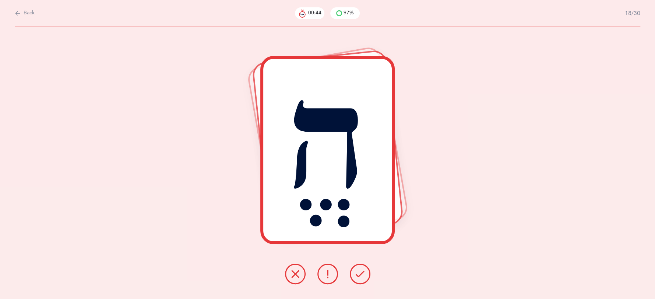
click at [359, 277] on icon at bounding box center [360, 274] width 9 height 9
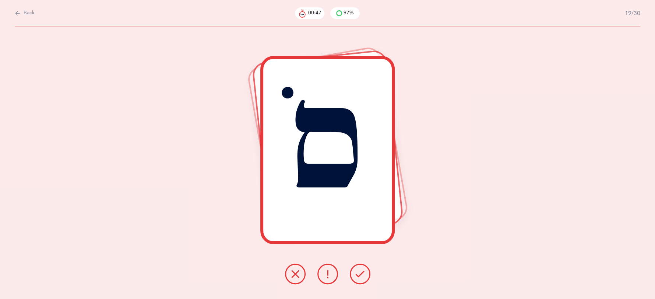
click at [296, 269] on button at bounding box center [295, 274] width 21 height 21
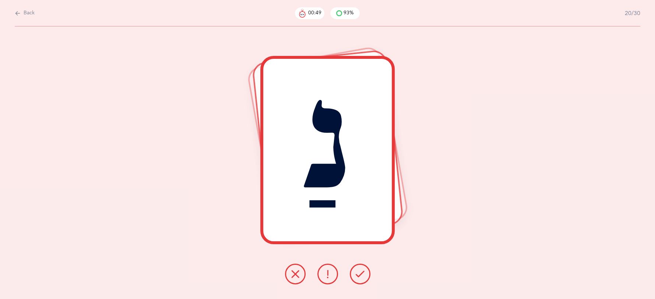
click at [359, 275] on icon at bounding box center [360, 274] width 9 height 9
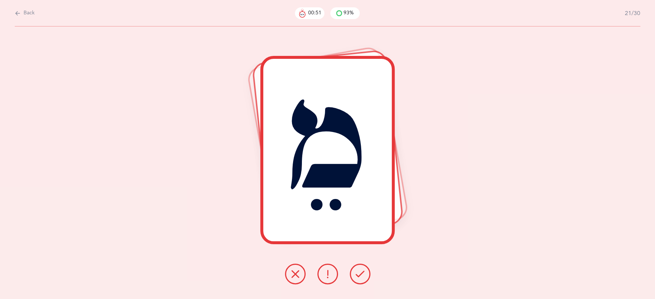
click at [359, 275] on icon at bounding box center [360, 274] width 9 height 9
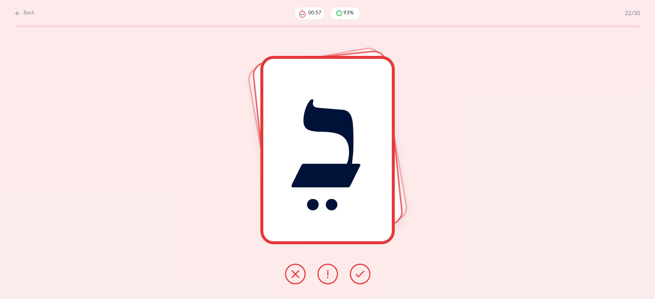
click at [296, 272] on icon at bounding box center [295, 274] width 9 height 9
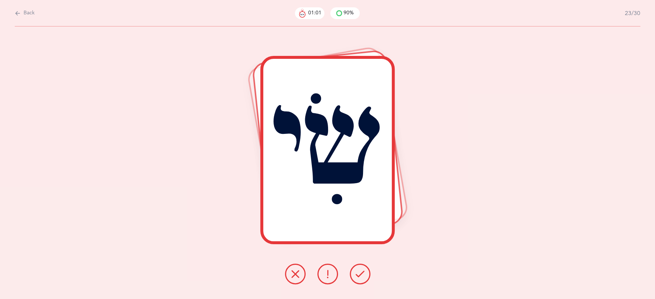
click at [357, 274] on icon at bounding box center [360, 274] width 9 height 9
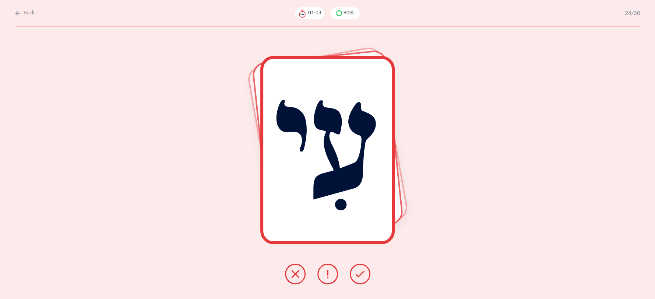
click at [357, 274] on icon at bounding box center [360, 274] width 9 height 9
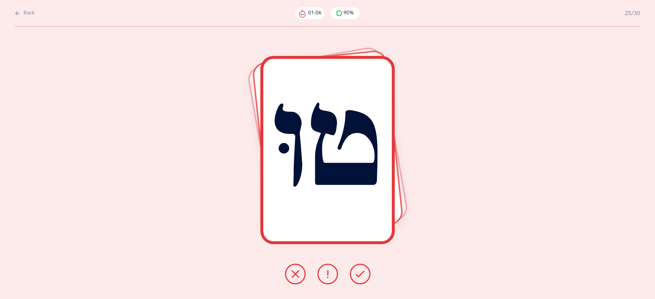
click at [301, 272] on button at bounding box center [295, 274] width 21 height 21
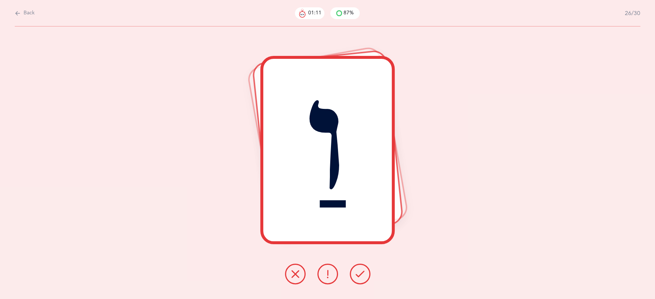
click at [364, 276] on icon at bounding box center [360, 274] width 9 height 9
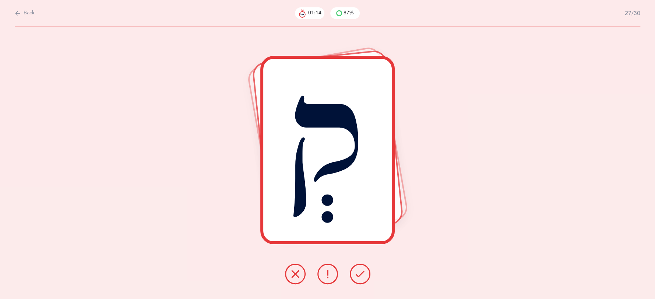
click at [362, 275] on icon at bounding box center [360, 274] width 9 height 9
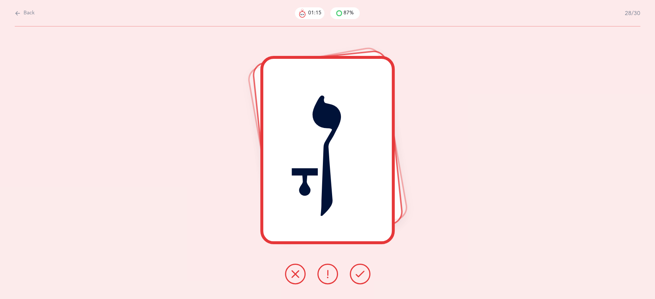
click at [362, 275] on icon at bounding box center [360, 274] width 9 height 9
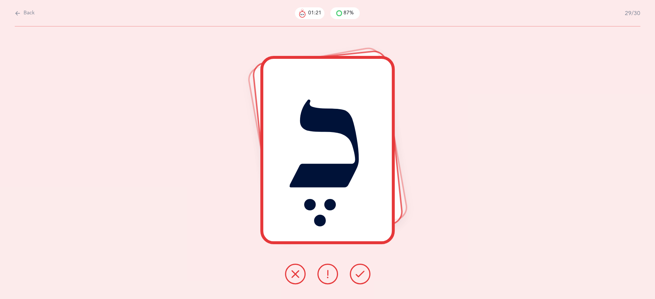
click at [326, 278] on icon at bounding box center [327, 274] width 9 height 9
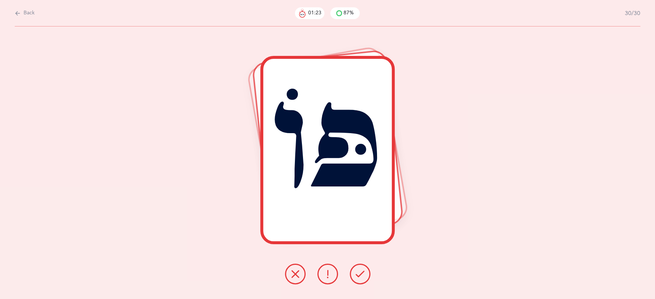
click at [367, 276] on button at bounding box center [360, 274] width 21 height 21
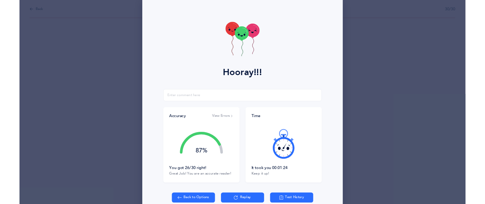
scroll to position [18, 0]
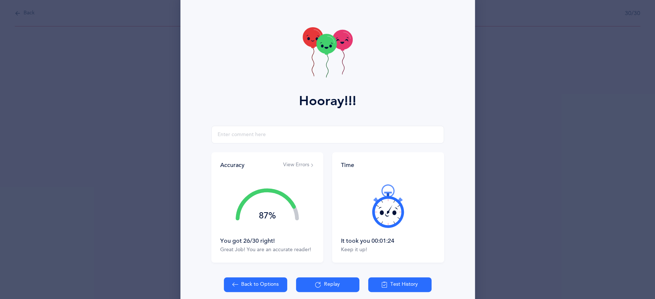
click at [296, 163] on button "View Errors" at bounding box center [298, 165] width 31 height 7
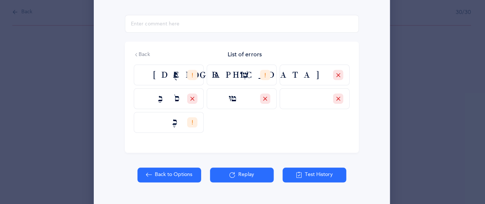
scroll to position [0, 0]
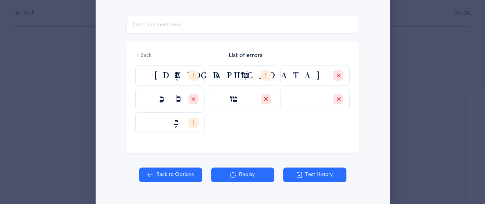
click at [234, 165] on div "Hooray!!! Accuracy View Errors 87% You got 26/30 right! Great Job! You are an a…" at bounding box center [243, 47] width 294 height 330
click at [232, 171] on icon at bounding box center [233, 175] width 6 height 8
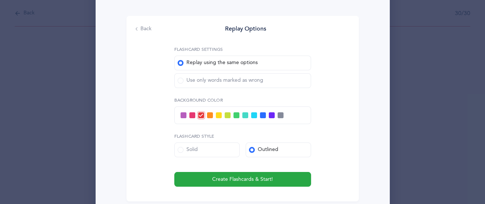
click at [183, 80] on span at bounding box center [181, 81] width 6 height 6
click at [0, 0] on input "Use only words marked as wrong" at bounding box center [0, 0] width 0 height 0
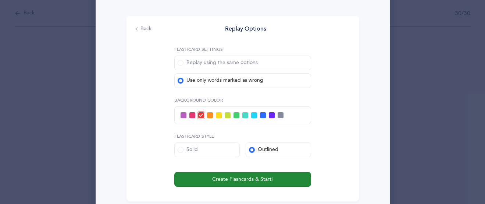
click at [240, 178] on span "Create Flashcards & Start!" at bounding box center [242, 180] width 61 height 8
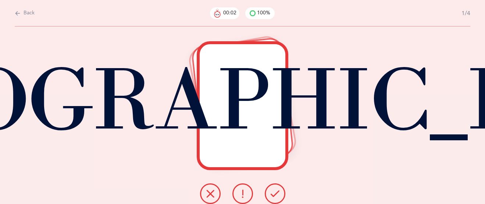
click at [272, 186] on button at bounding box center [275, 193] width 21 height 21
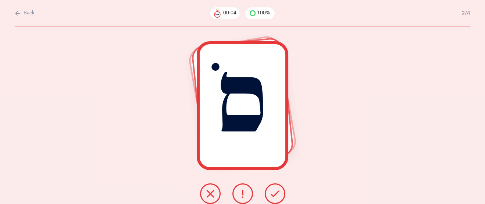
click at [270, 193] on button at bounding box center [275, 193] width 21 height 21
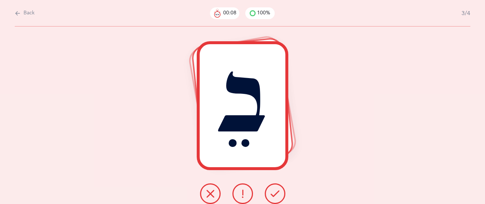
click at [247, 190] on button at bounding box center [243, 193] width 21 height 21
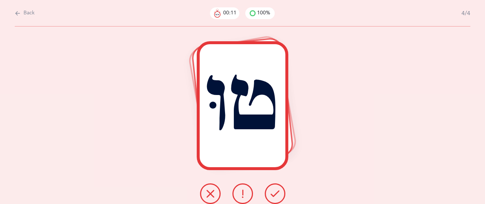
click at [252, 195] on button at bounding box center [243, 193] width 21 height 21
click at [247, 195] on button at bounding box center [243, 193] width 21 height 21
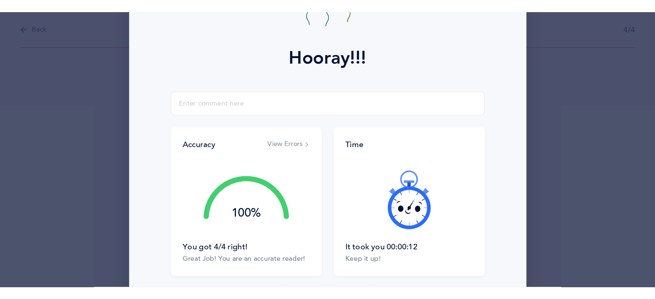
scroll to position [87, 0]
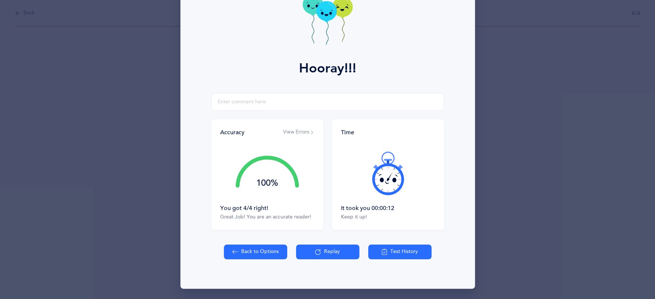
scroll to position [51, 0]
click at [251, 251] on button "Back to Options" at bounding box center [255, 252] width 63 height 15
select select "4"
select select "27"
select select "single"
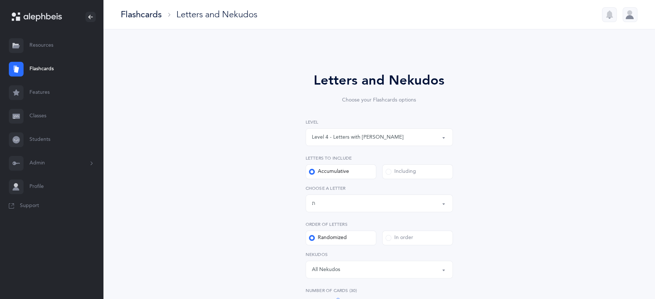
click at [39, 42] on link "Resources" at bounding box center [51, 46] width 103 height 24
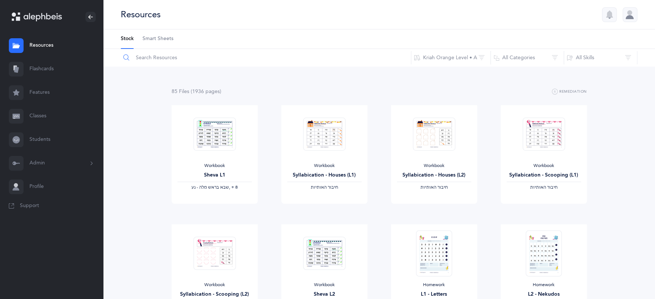
click at [196, 54] on input "text" at bounding box center [265, 58] width 291 height 18
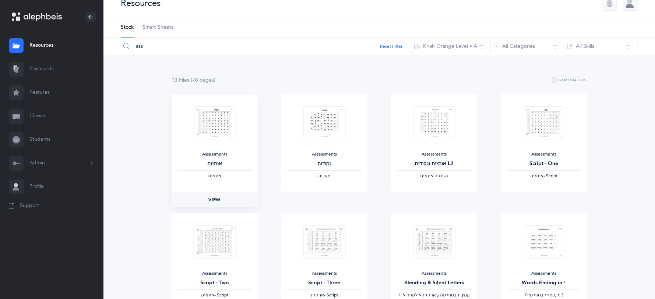
scroll to position [10, 0]
type input "ass"
click at [215, 201] on span "View" at bounding box center [214, 201] width 12 height 7
